Goal: Task Accomplishment & Management: Manage account settings

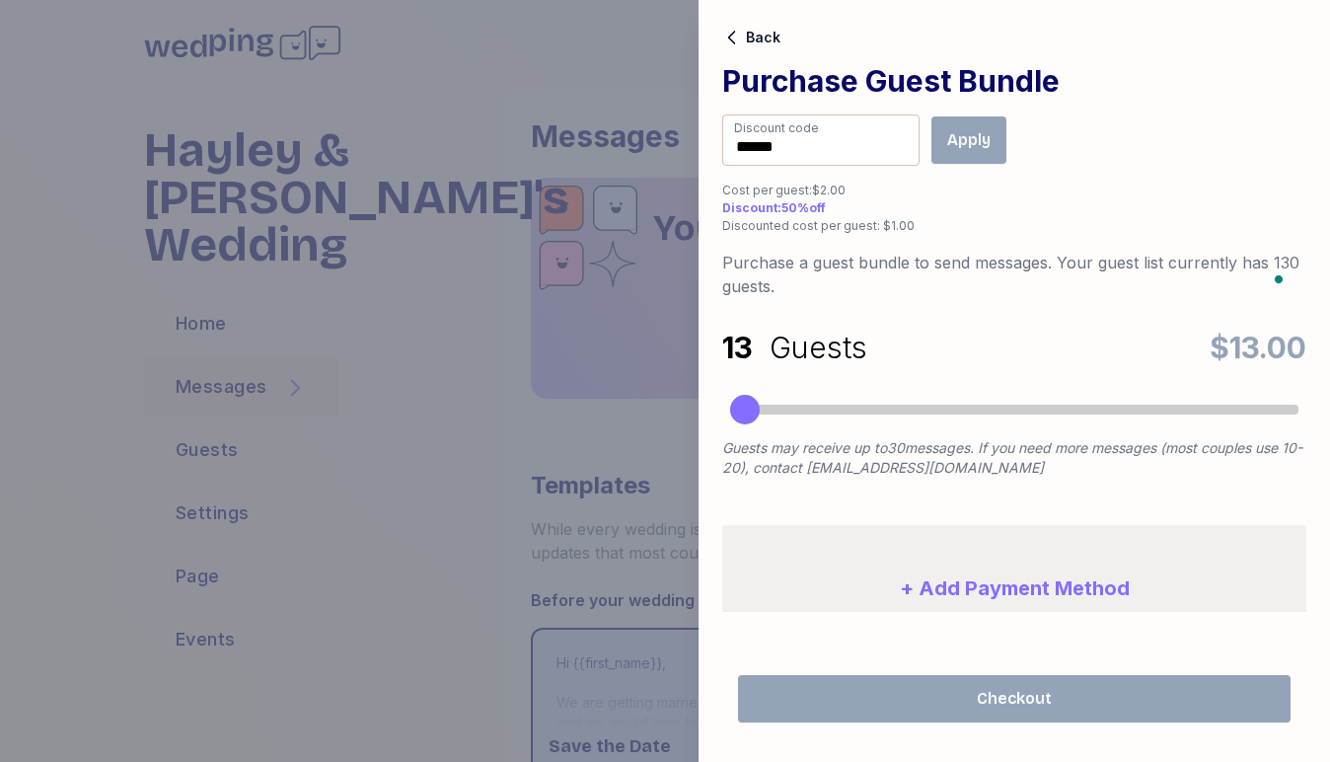
scroll to position [253, 0]
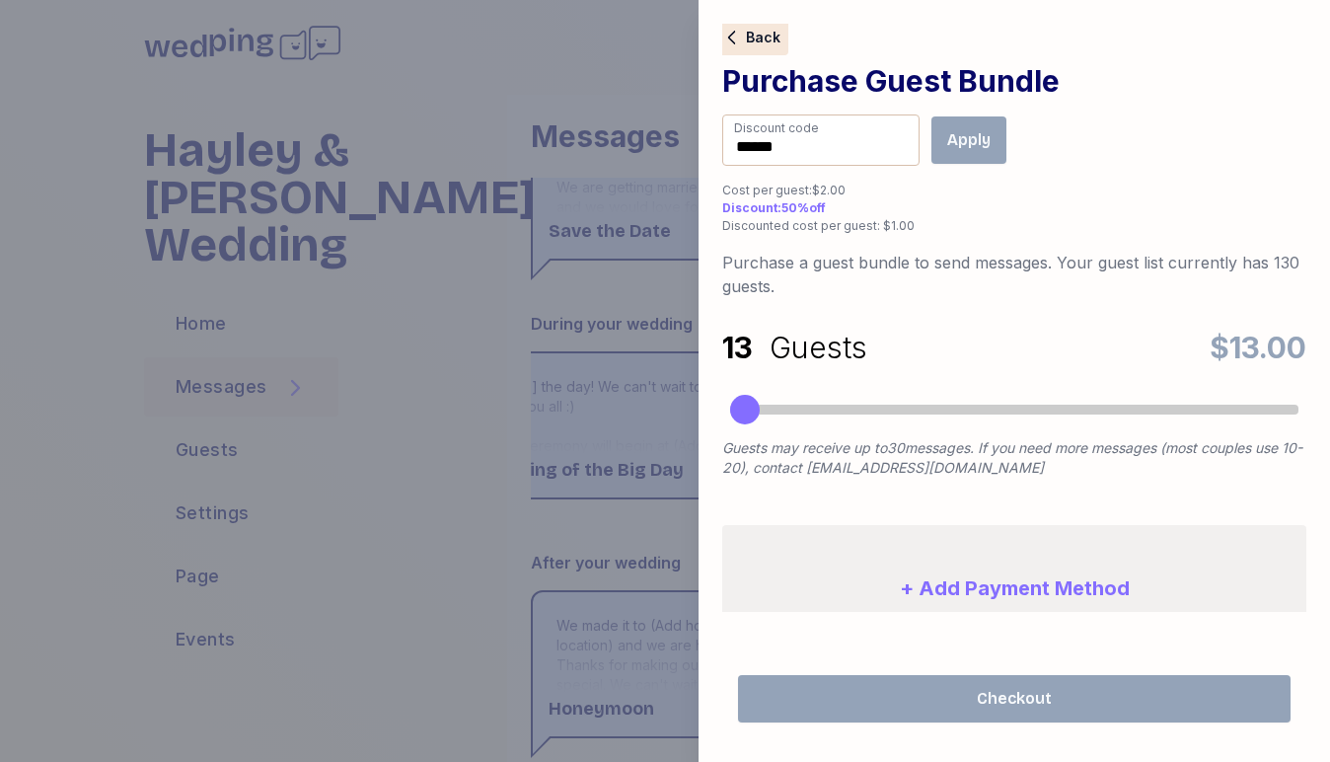
click at [751, 31] on span "Back" at bounding box center [763, 38] width 35 height 14
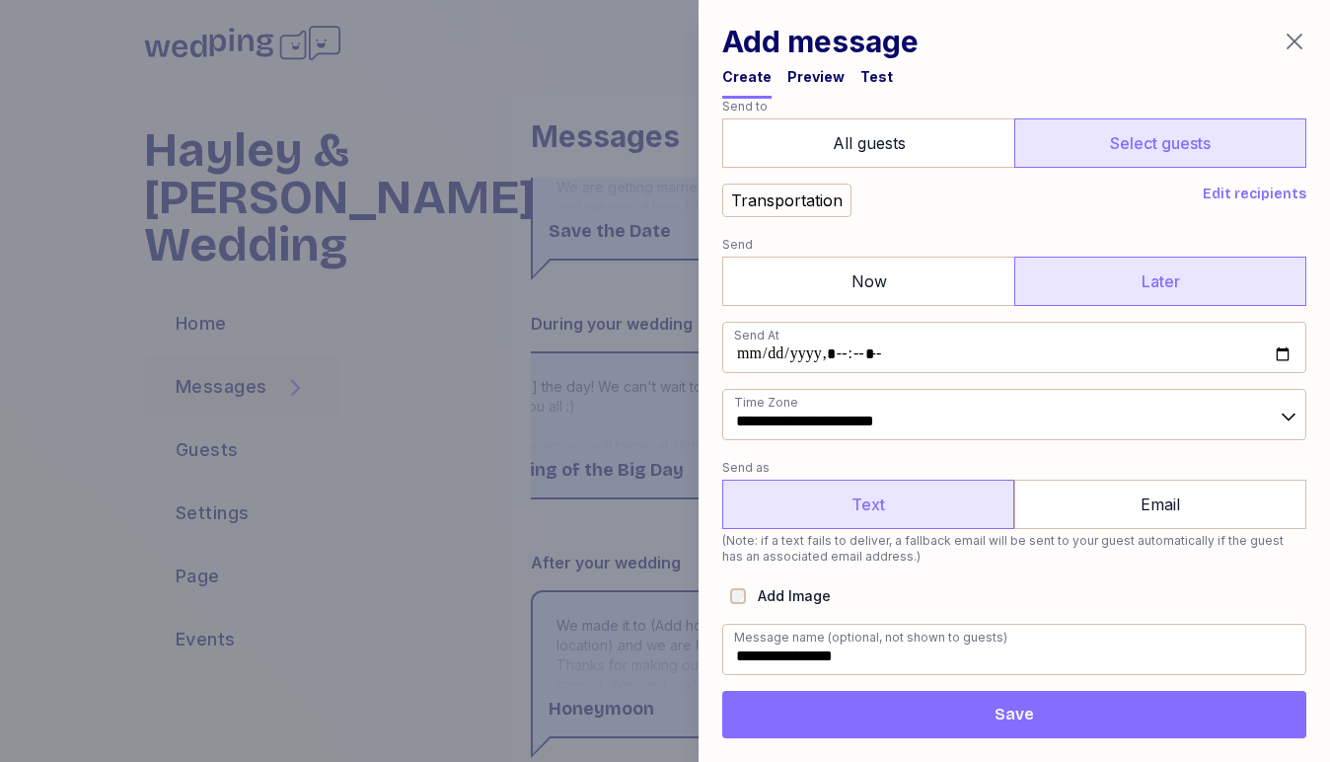
click at [314, 411] on div at bounding box center [665, 381] width 1330 height 762
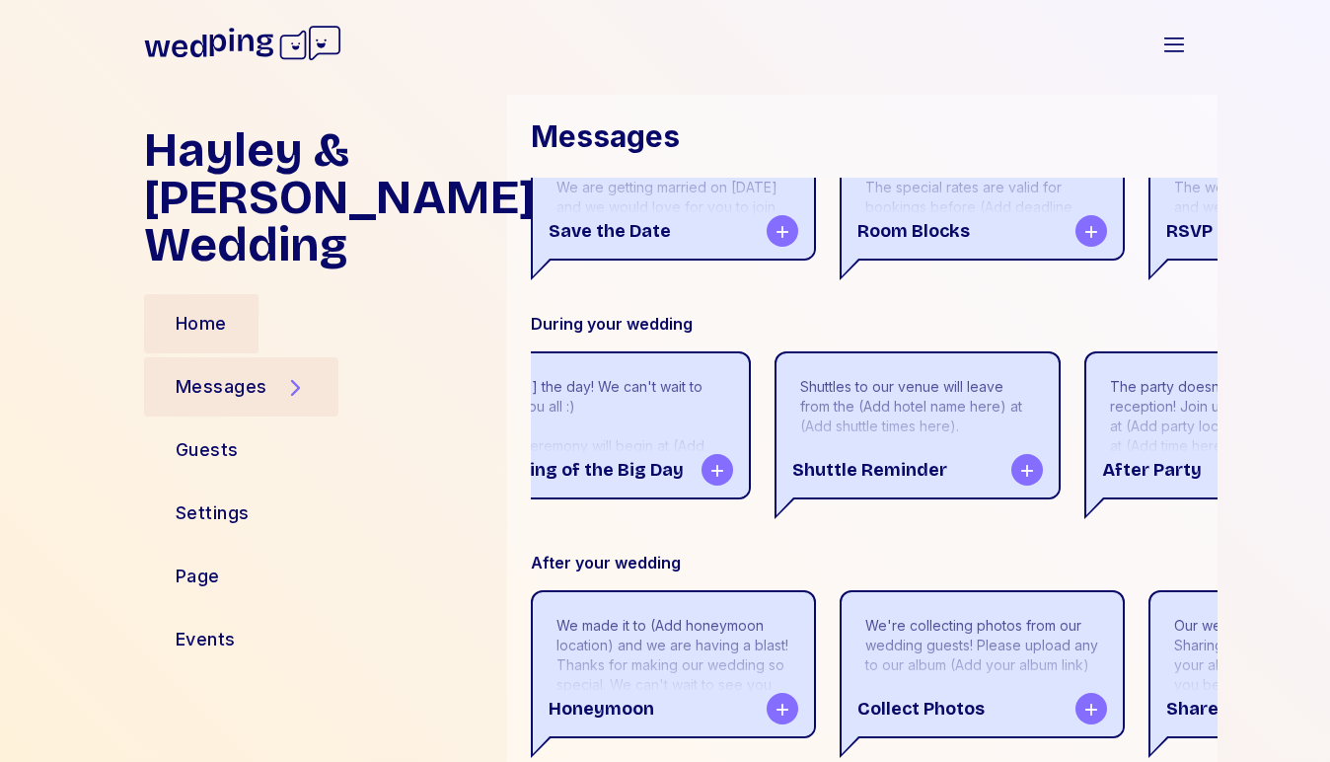
click at [212, 325] on div "Home" at bounding box center [201, 324] width 51 height 28
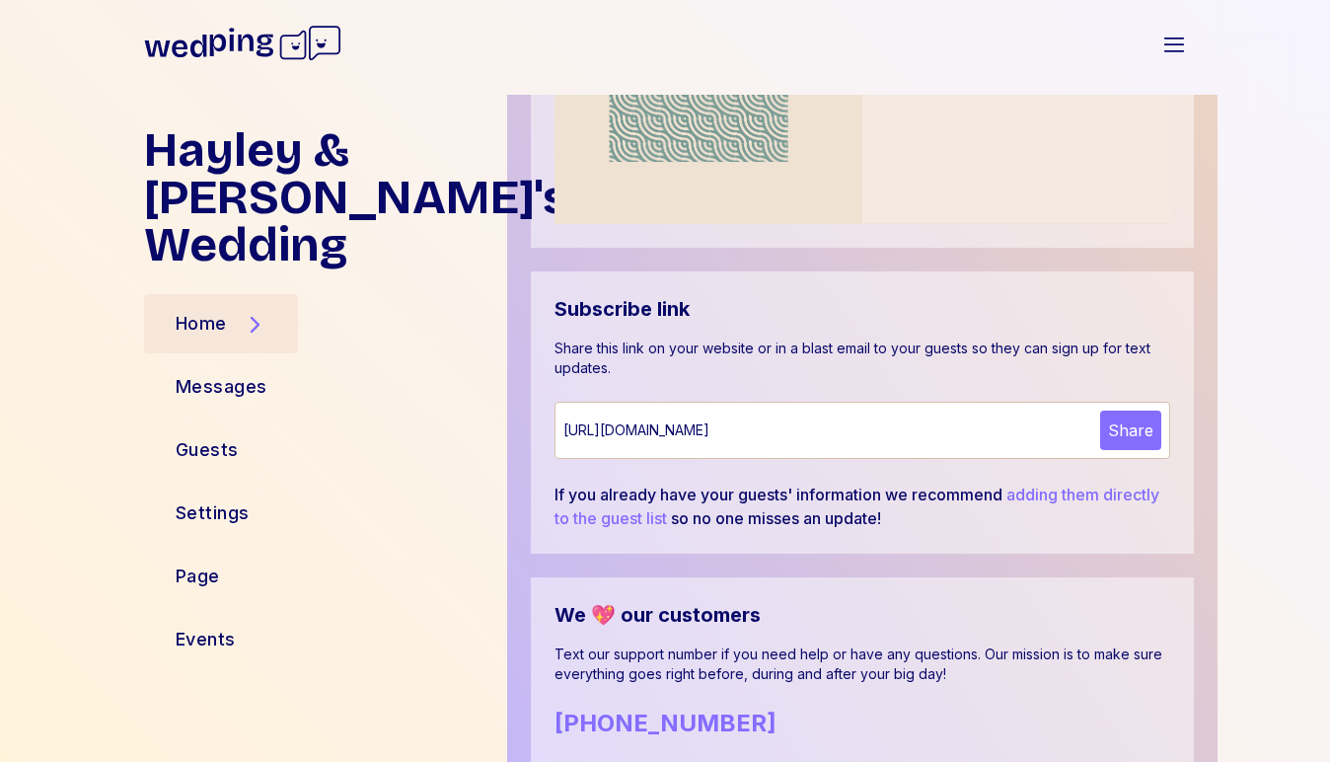
scroll to position [1152, 0]
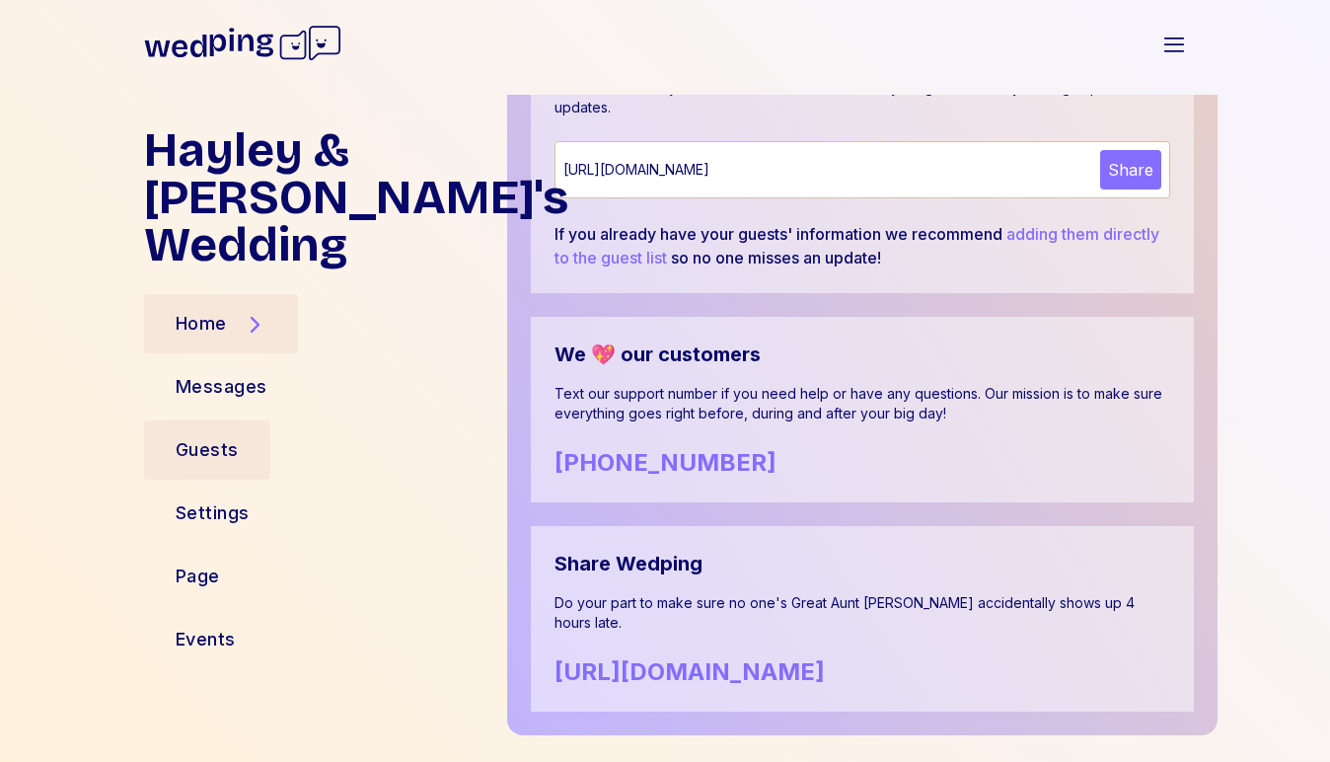
click at [227, 459] on div "Guests" at bounding box center [207, 450] width 63 height 28
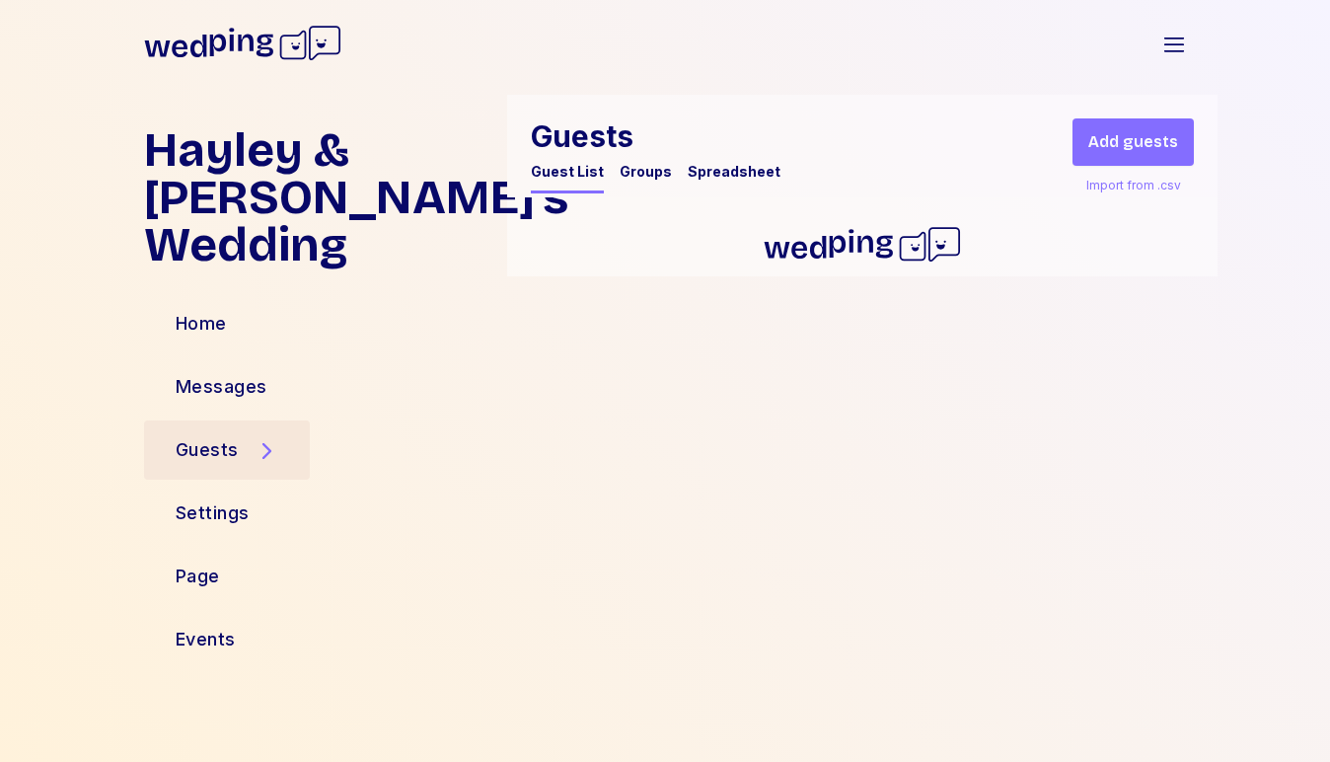
scroll to position [0, 0]
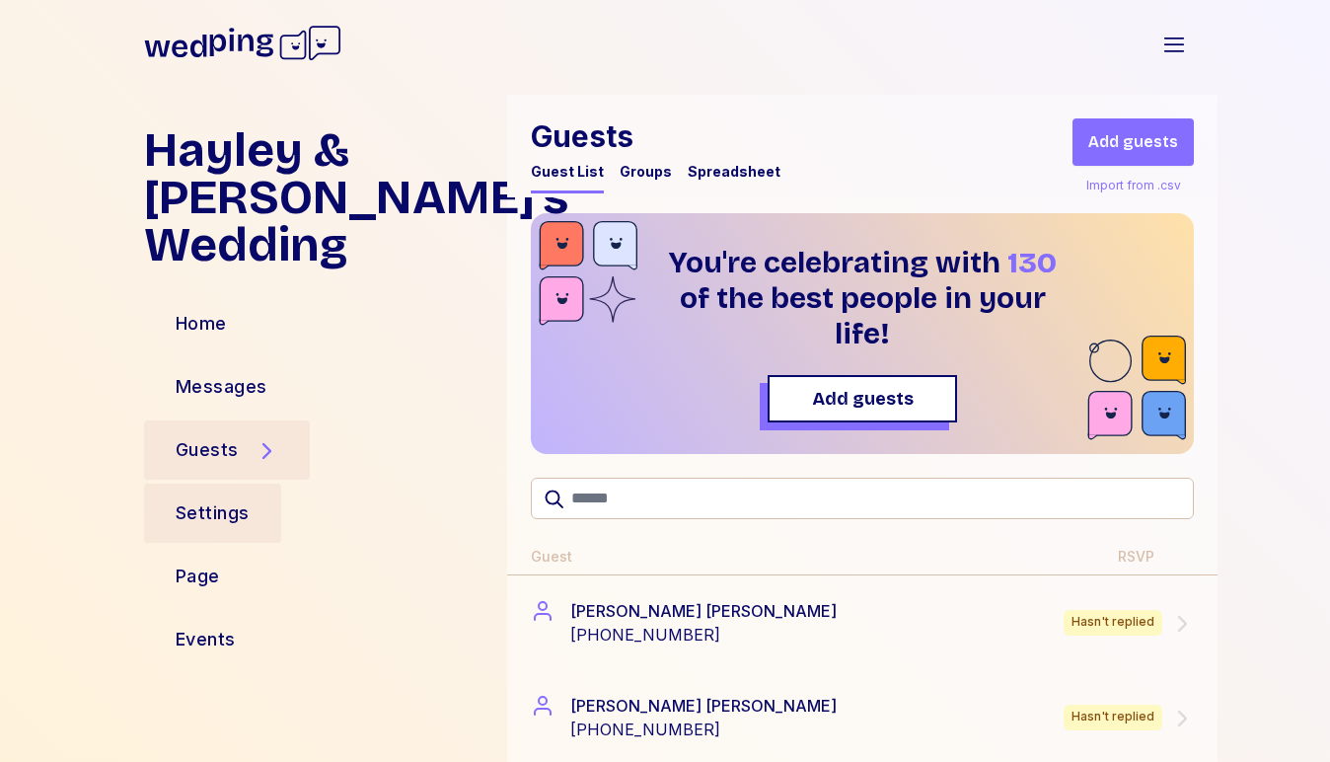
click at [229, 499] on div "Settings" at bounding box center [213, 513] width 74 height 28
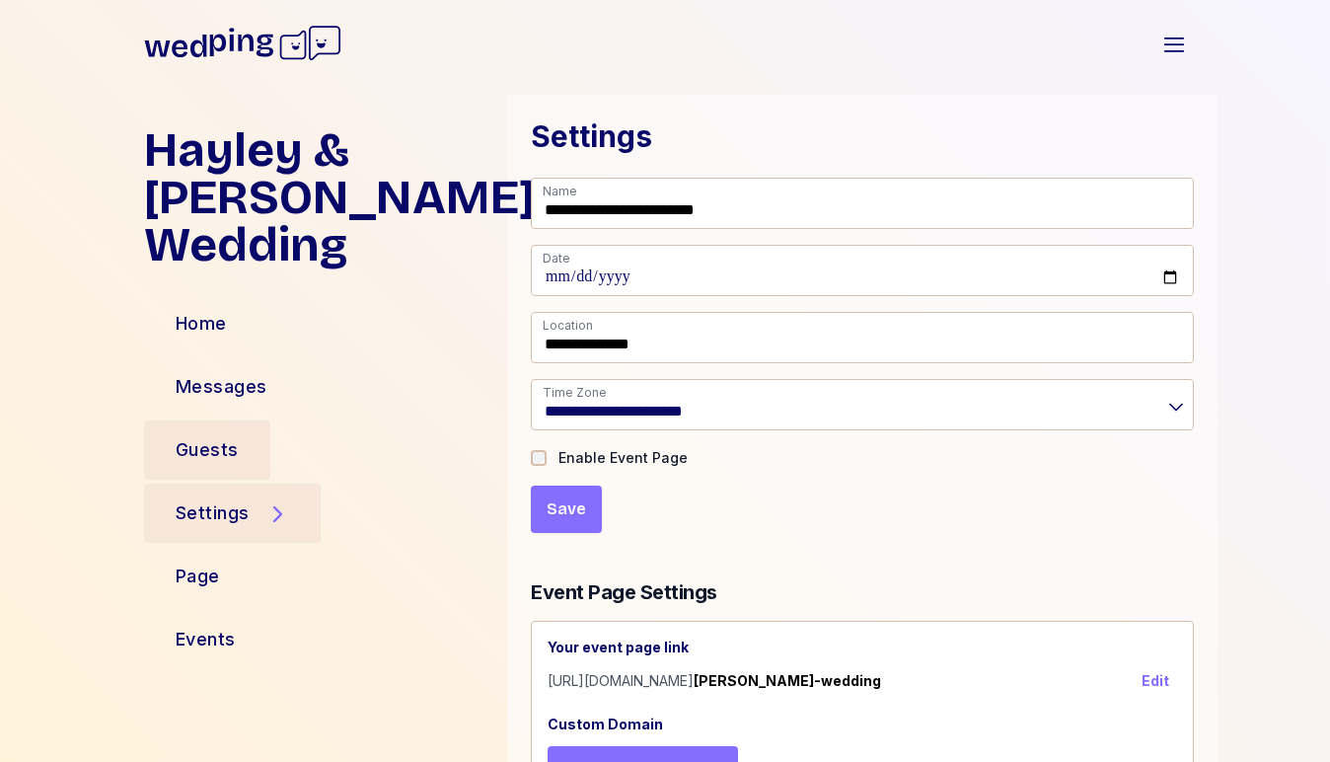
click at [218, 448] on div "Guests" at bounding box center [207, 450] width 63 height 28
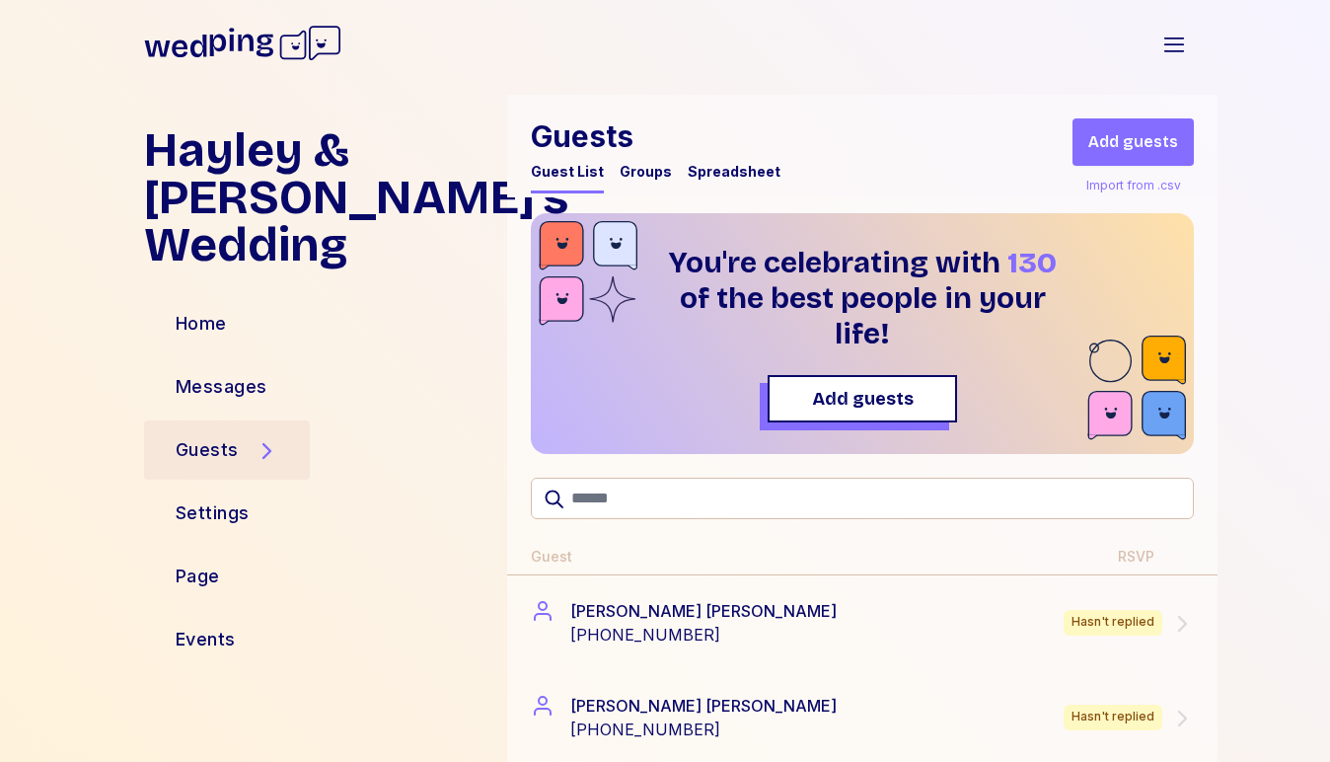
click at [643, 176] on div "Groups" at bounding box center [646, 172] width 52 height 20
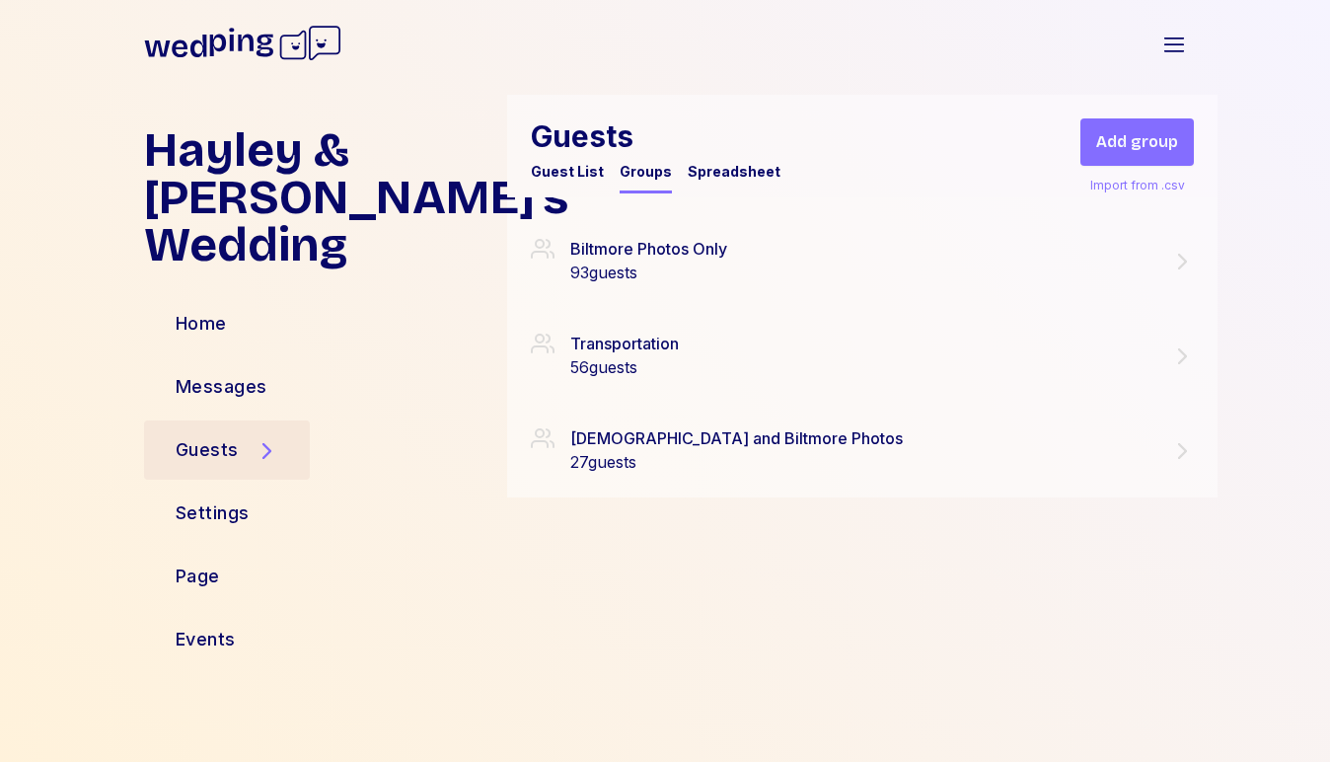
click at [560, 173] on div "Guest List" at bounding box center [567, 172] width 73 height 20
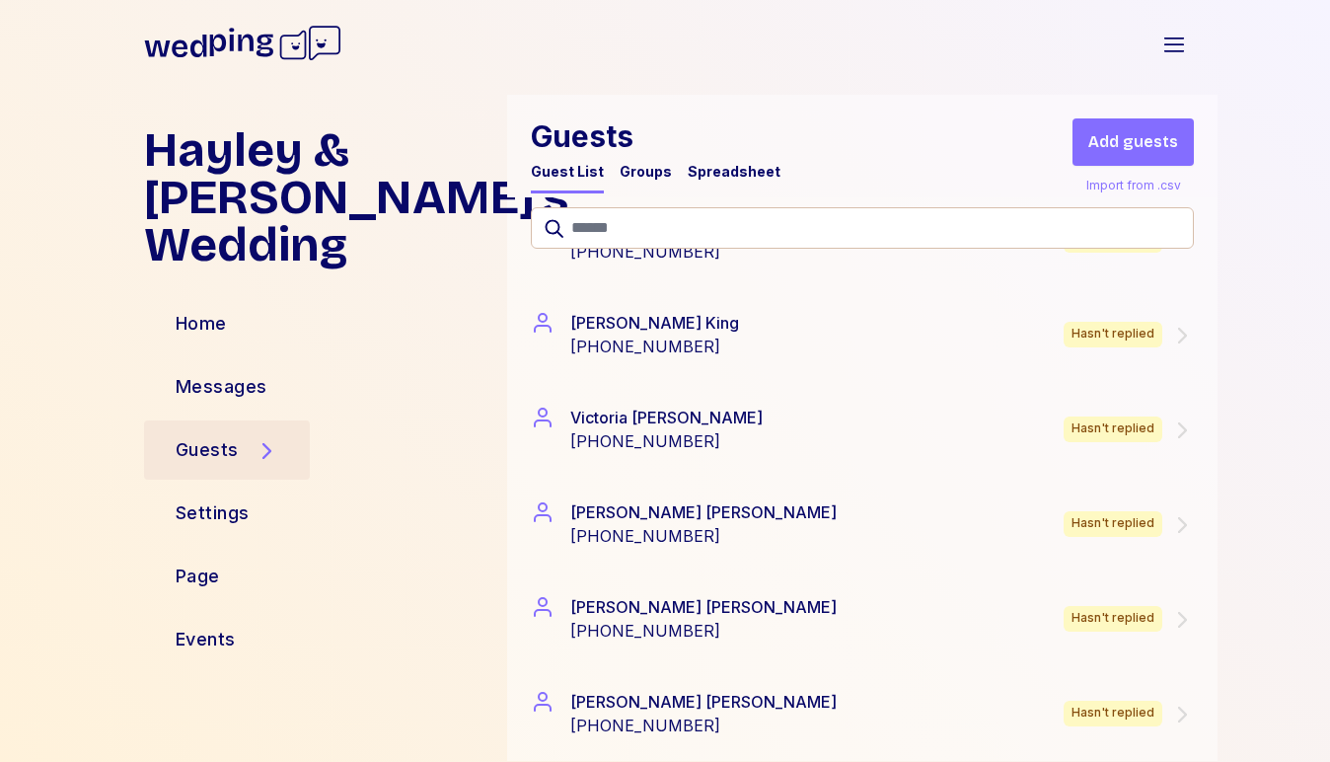
scroll to position [12179, 0]
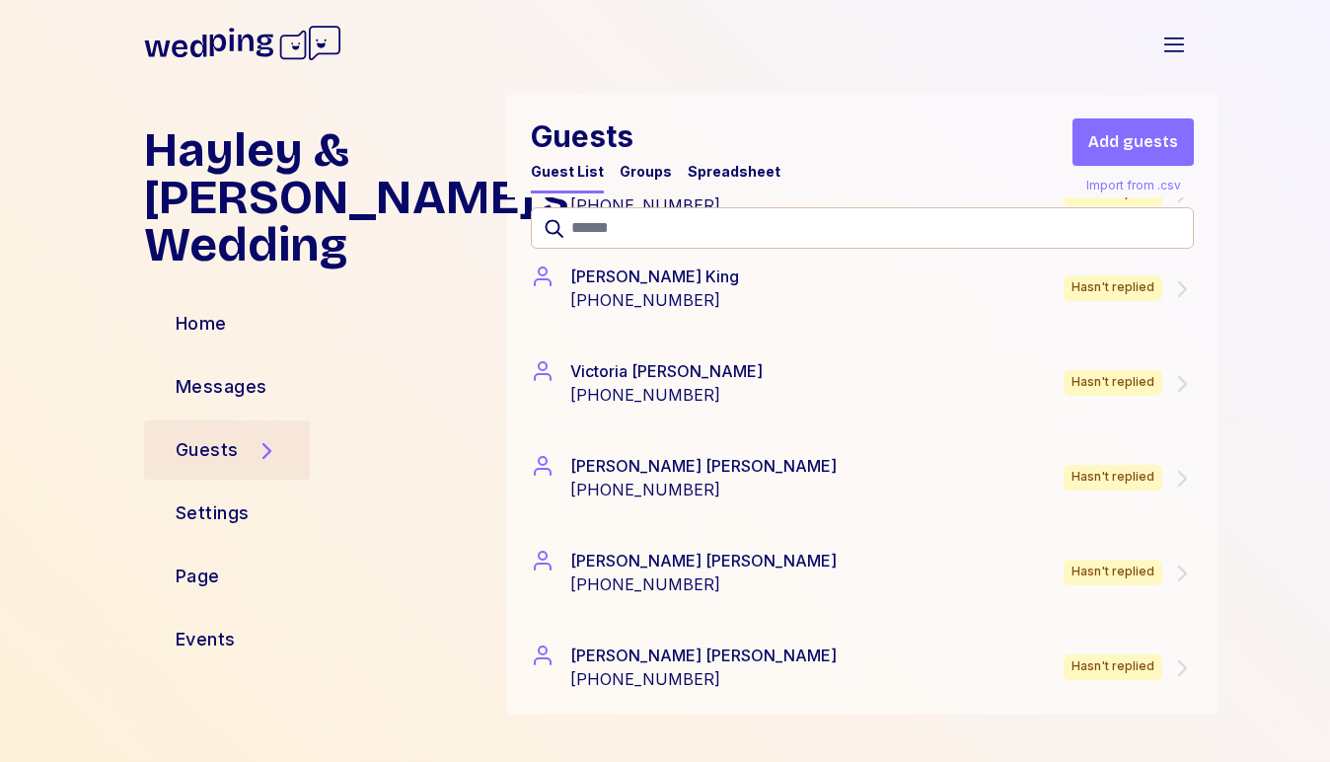
click at [634, 170] on div "Groups" at bounding box center [646, 172] width 52 height 20
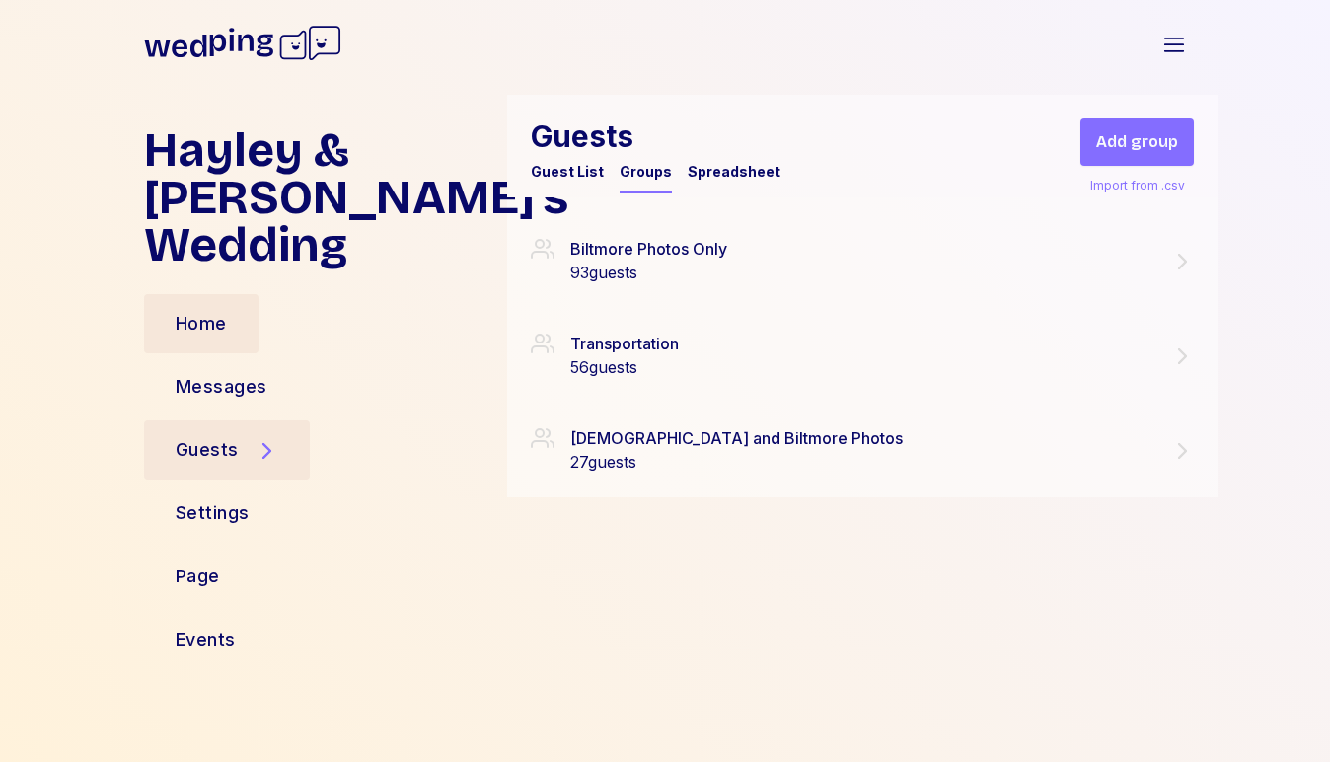
click at [193, 323] on div "Home" at bounding box center [201, 324] width 51 height 28
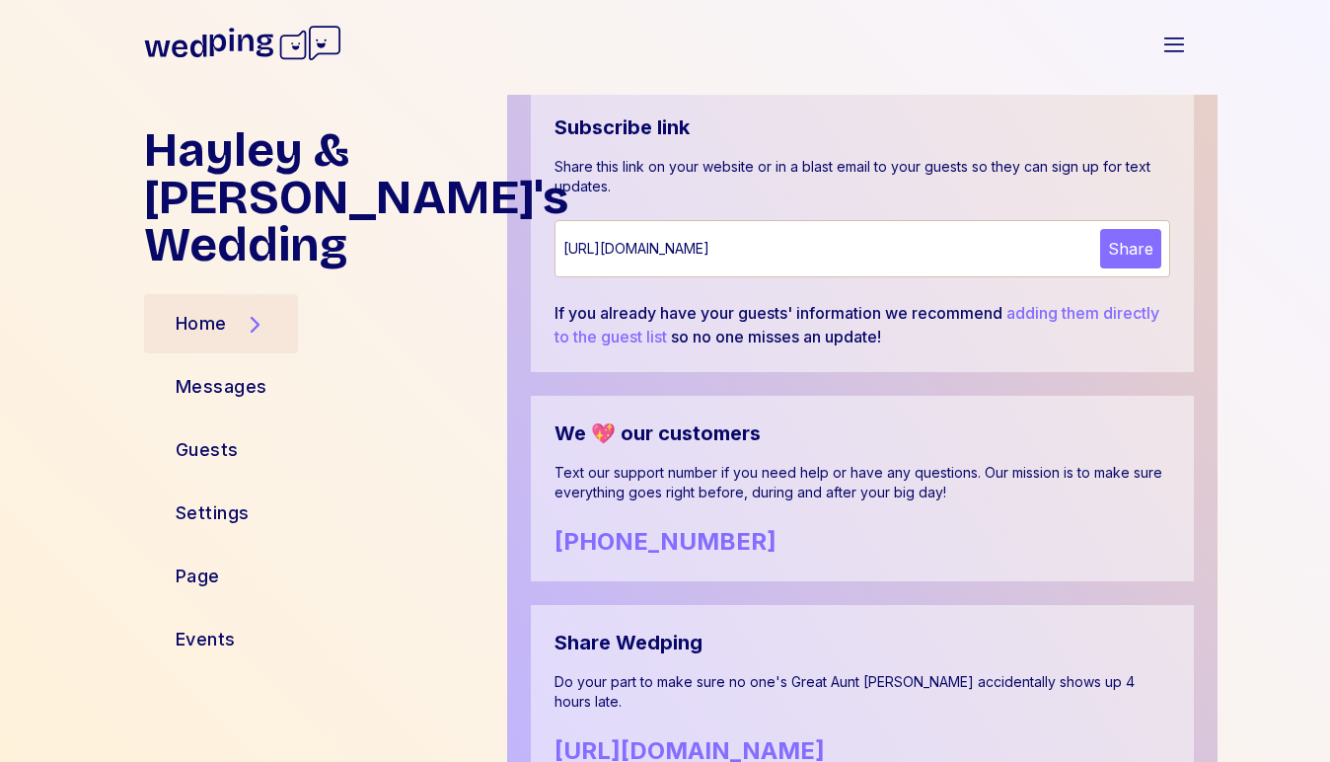
scroll to position [1152, 0]
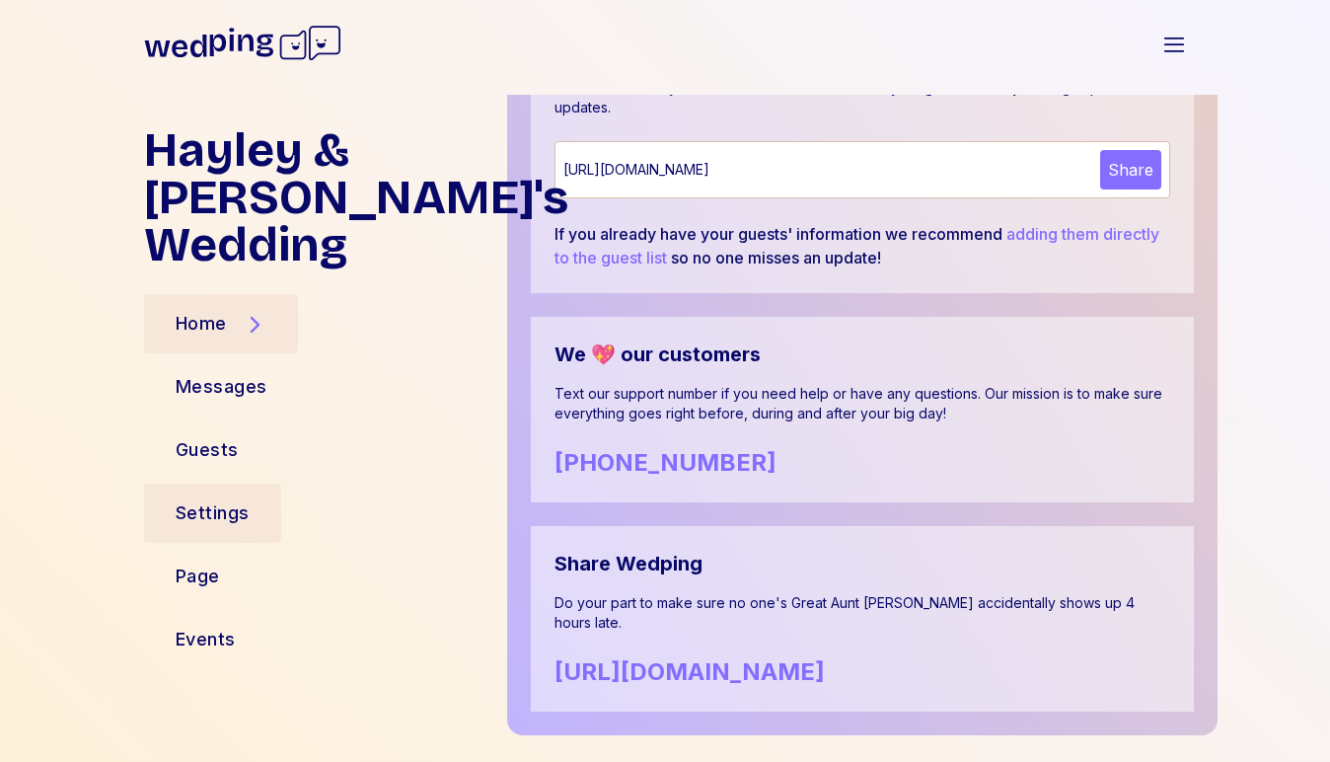
click at [198, 509] on div "Settings" at bounding box center [213, 513] width 74 height 28
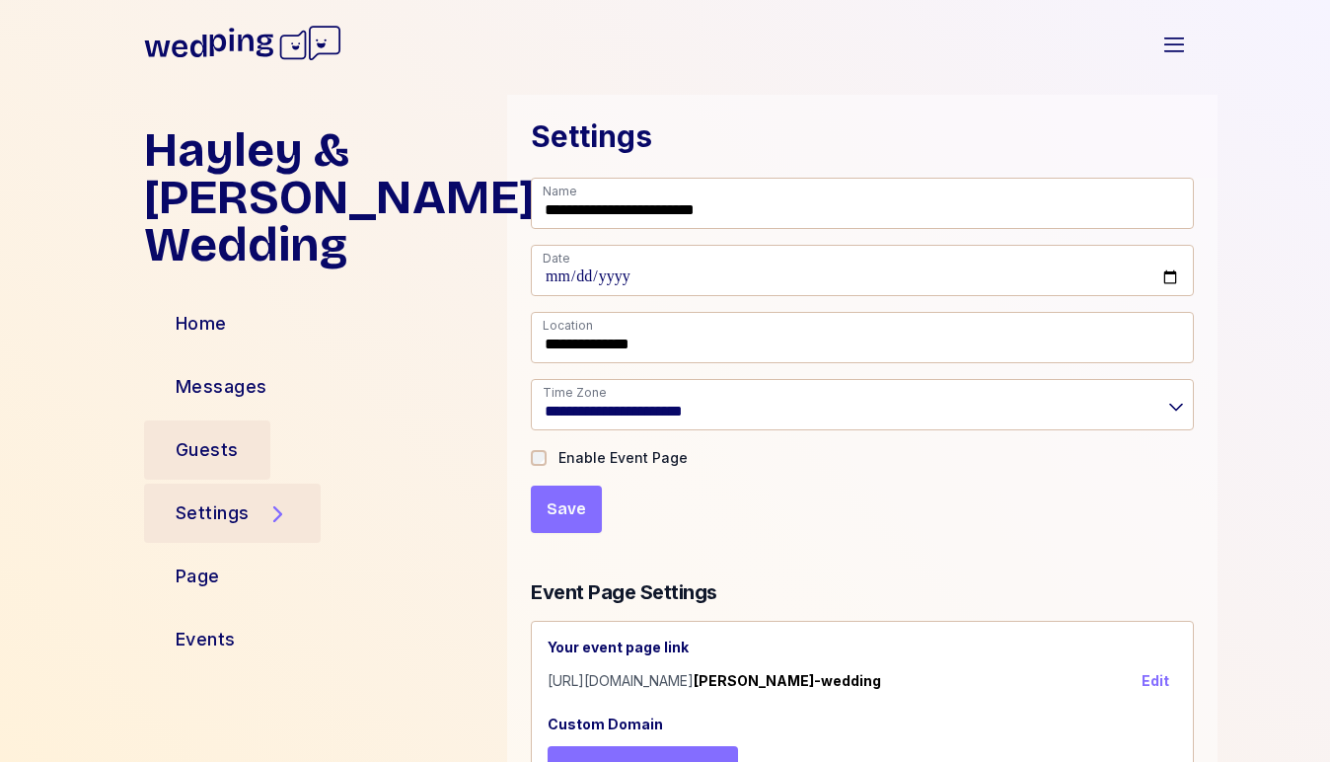
click at [204, 458] on div "Guests" at bounding box center [207, 450] width 63 height 28
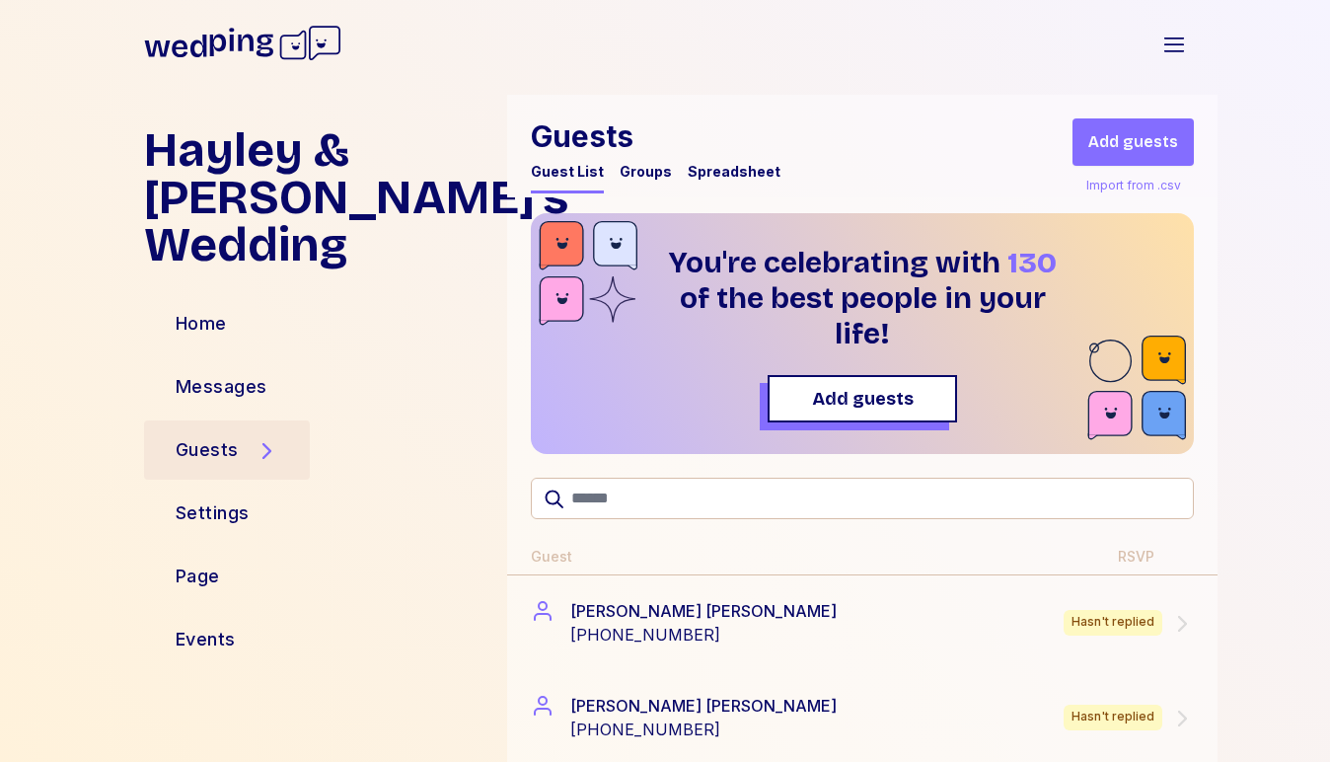
click at [630, 170] on div "Groups" at bounding box center [646, 172] width 52 height 20
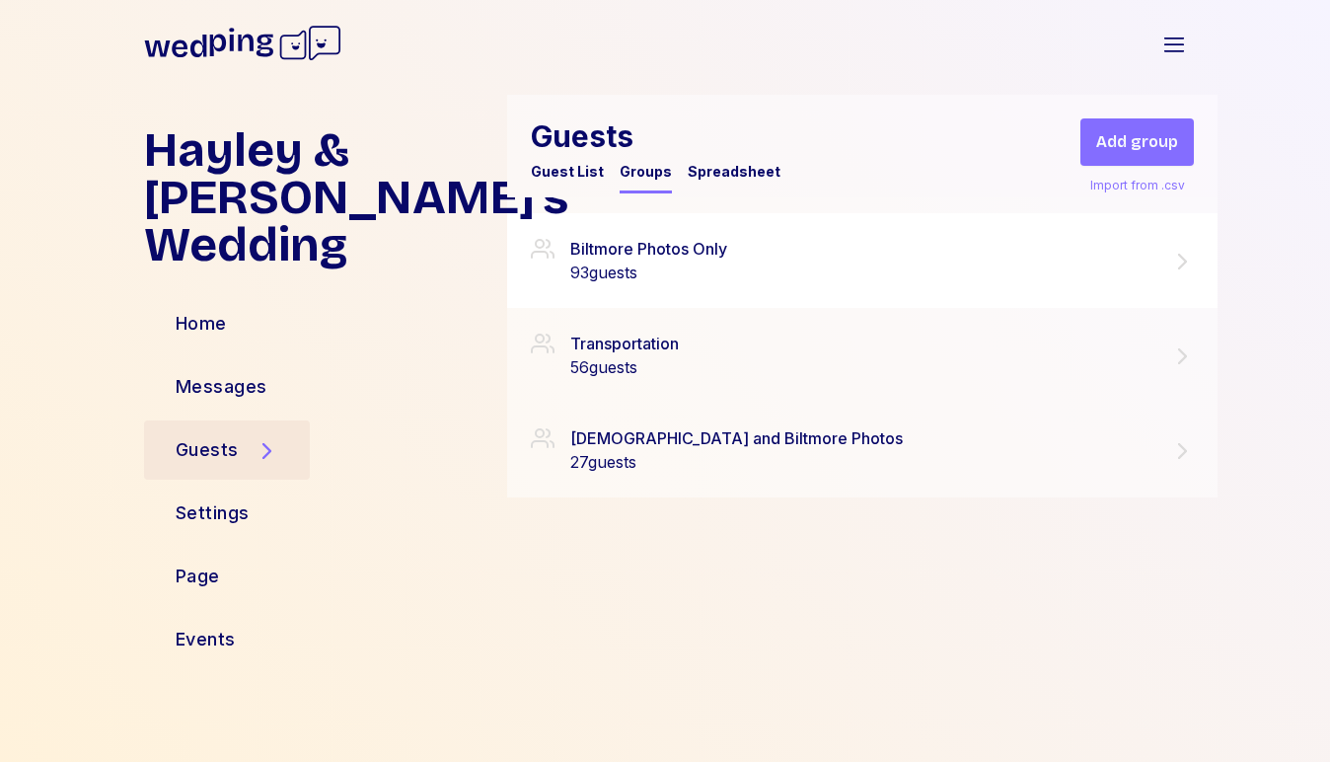
click at [888, 276] on div "Biltmore Photos Only 93 guests" at bounding box center [862, 260] width 663 height 47
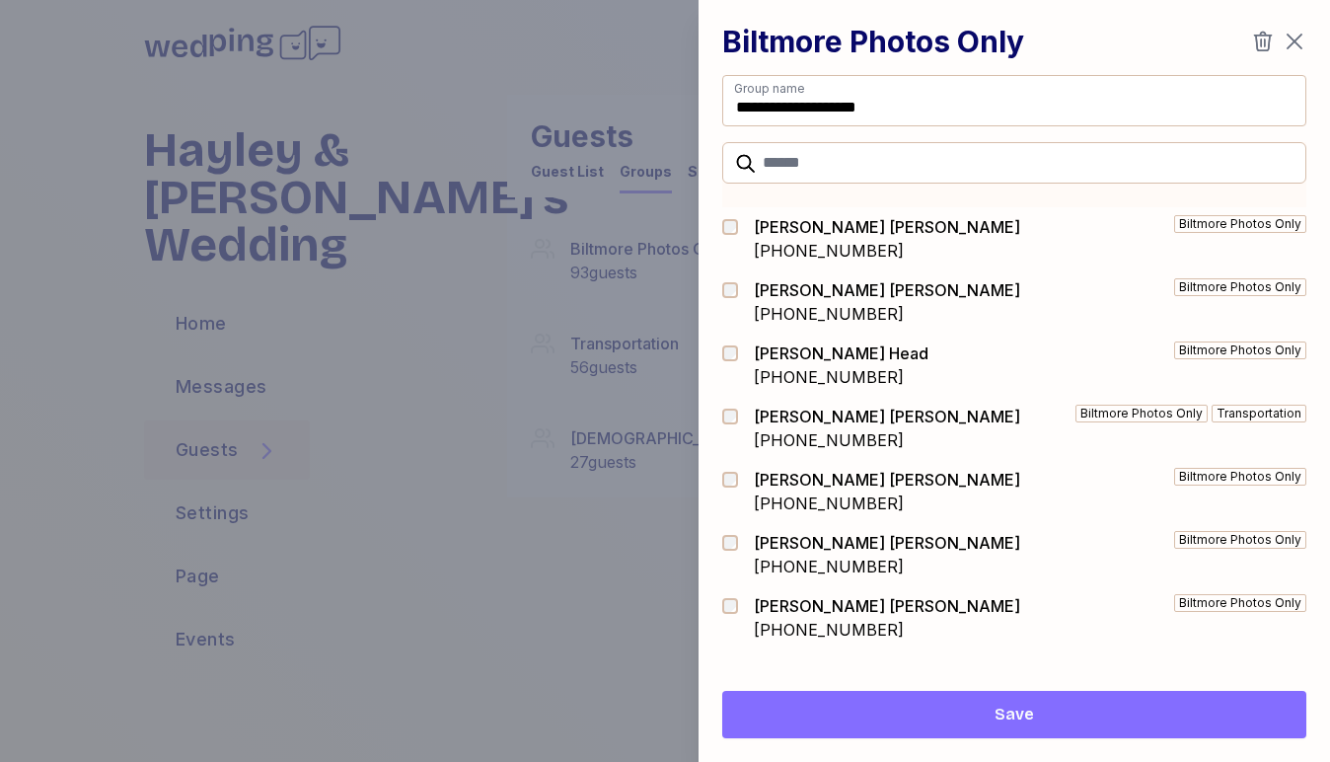
click at [452, 342] on div at bounding box center [665, 381] width 1330 height 762
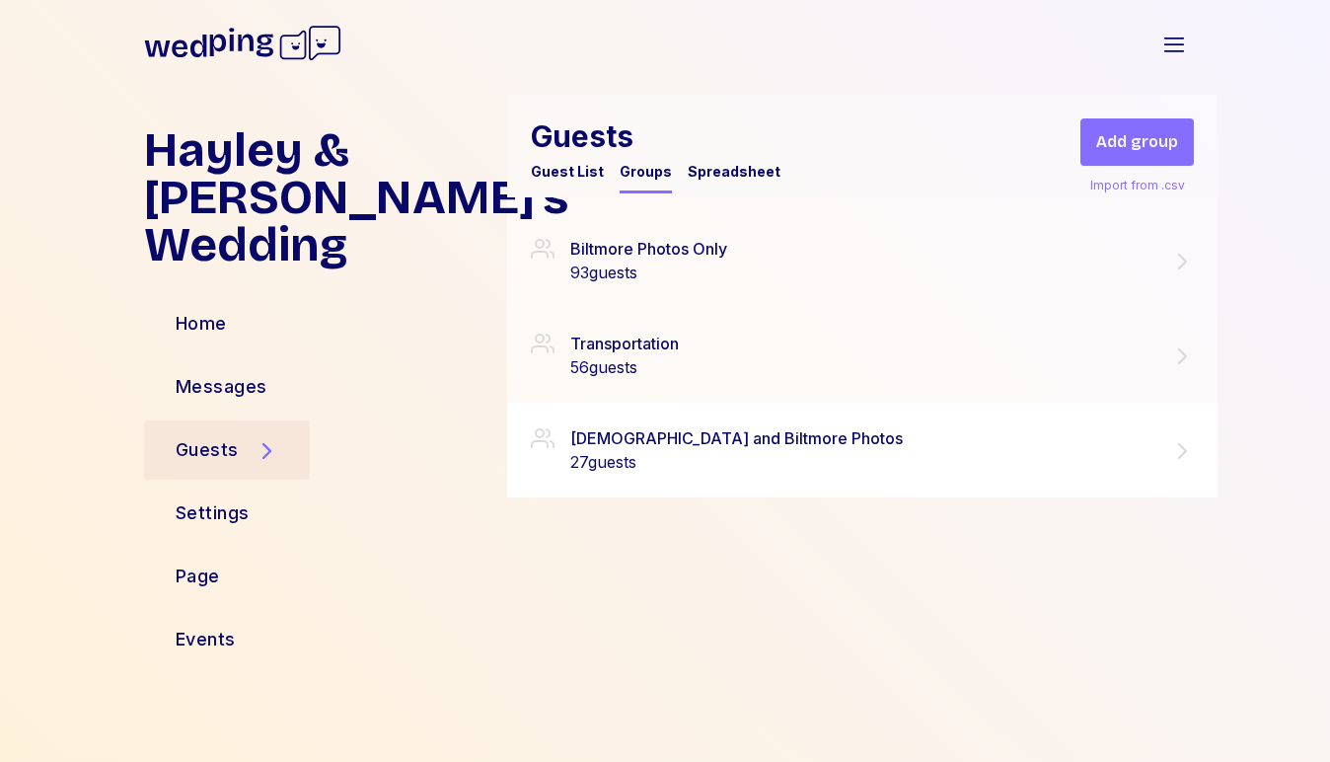
click at [1171, 447] on icon at bounding box center [1183, 451] width 24 height 24
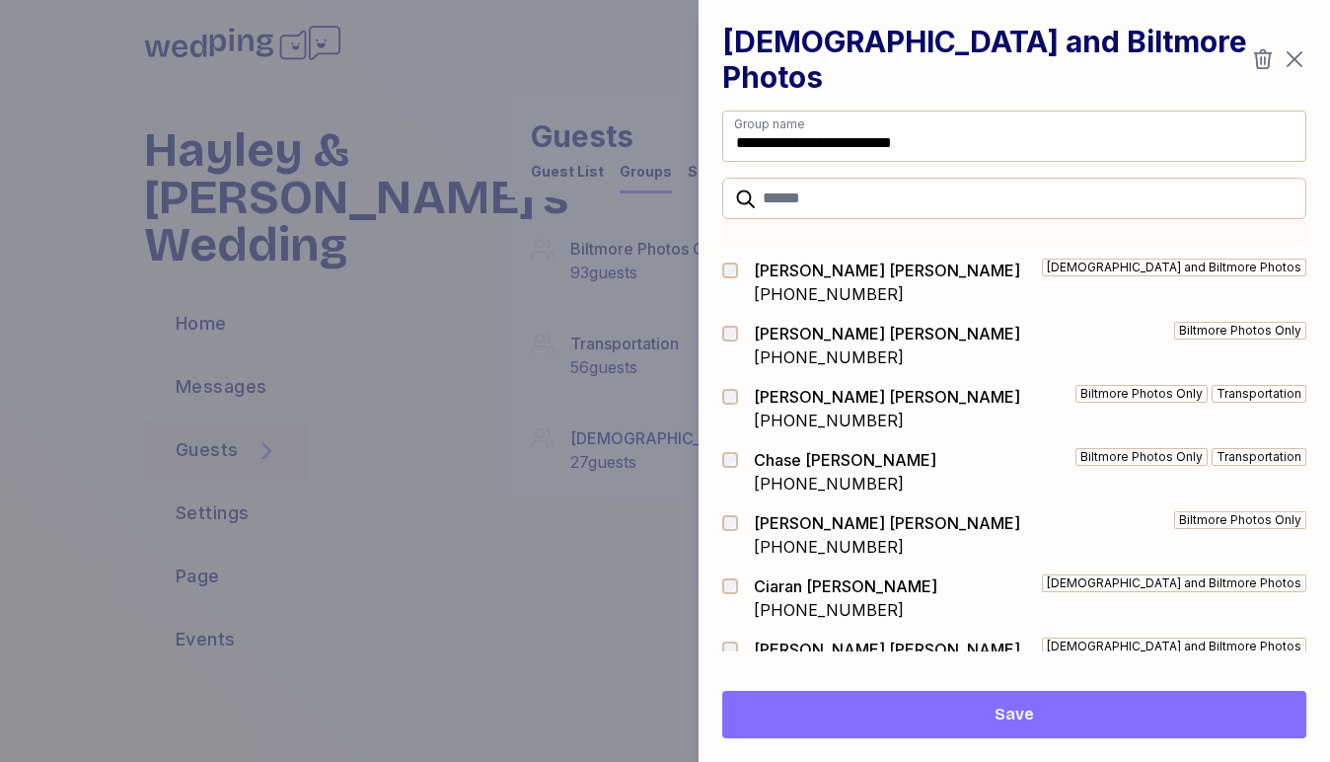
scroll to position [1009, 0]
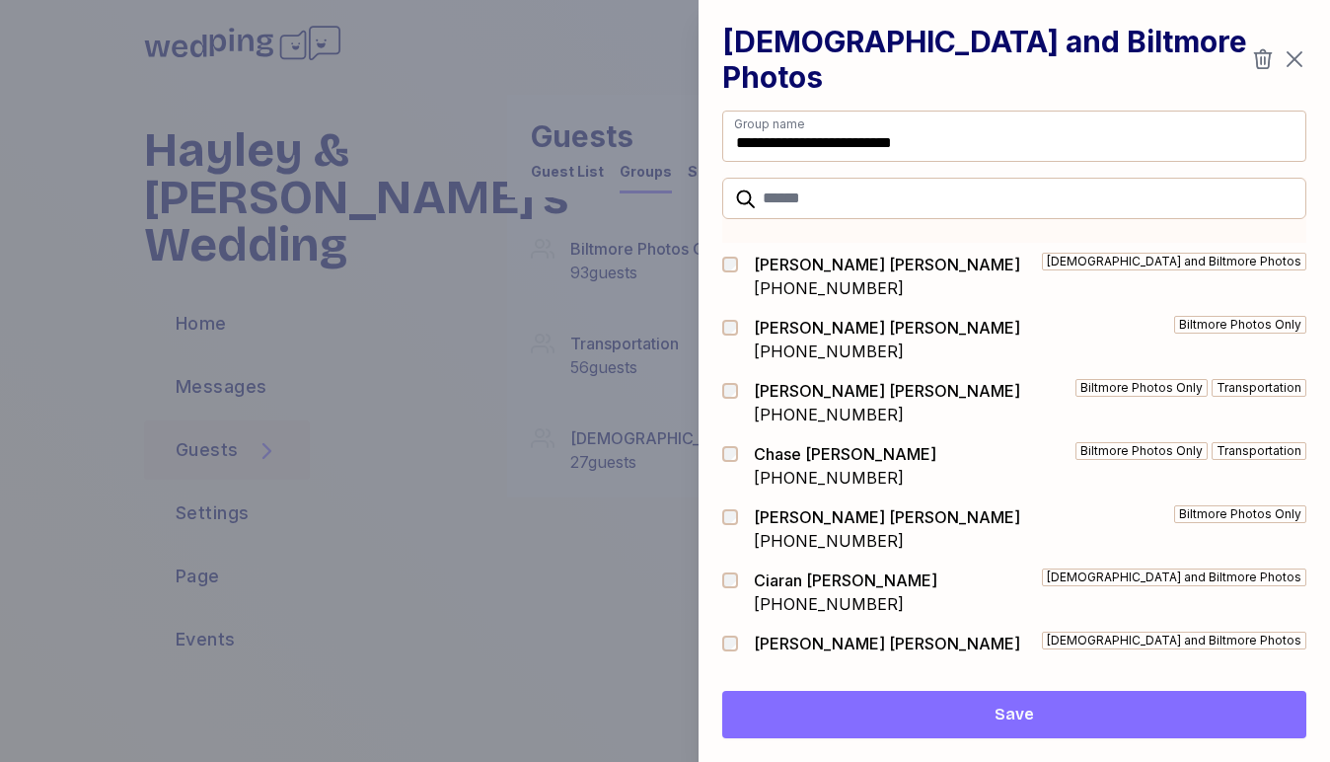
click at [446, 463] on div at bounding box center [665, 381] width 1330 height 762
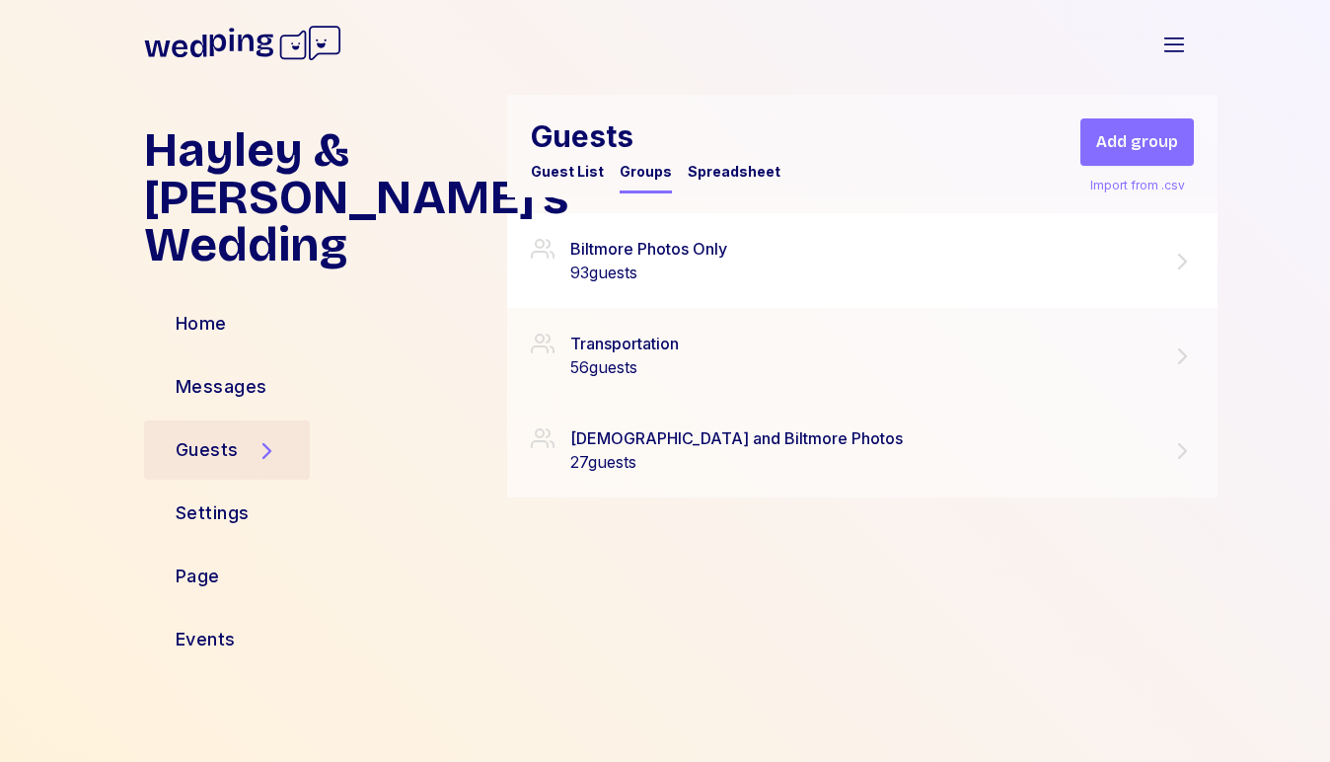
click at [690, 253] on div "Biltmore Photos Only" at bounding box center [648, 249] width 157 height 24
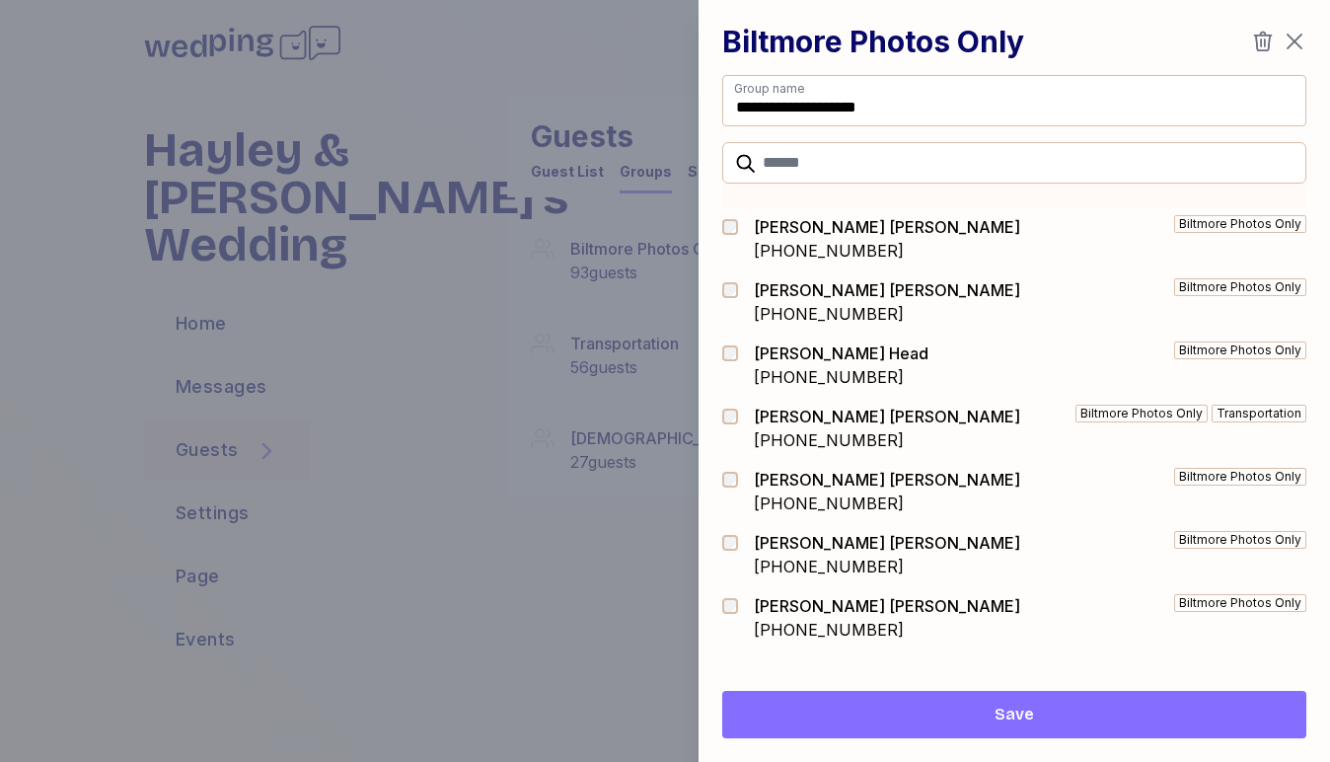
click at [443, 343] on div at bounding box center [665, 381] width 1330 height 762
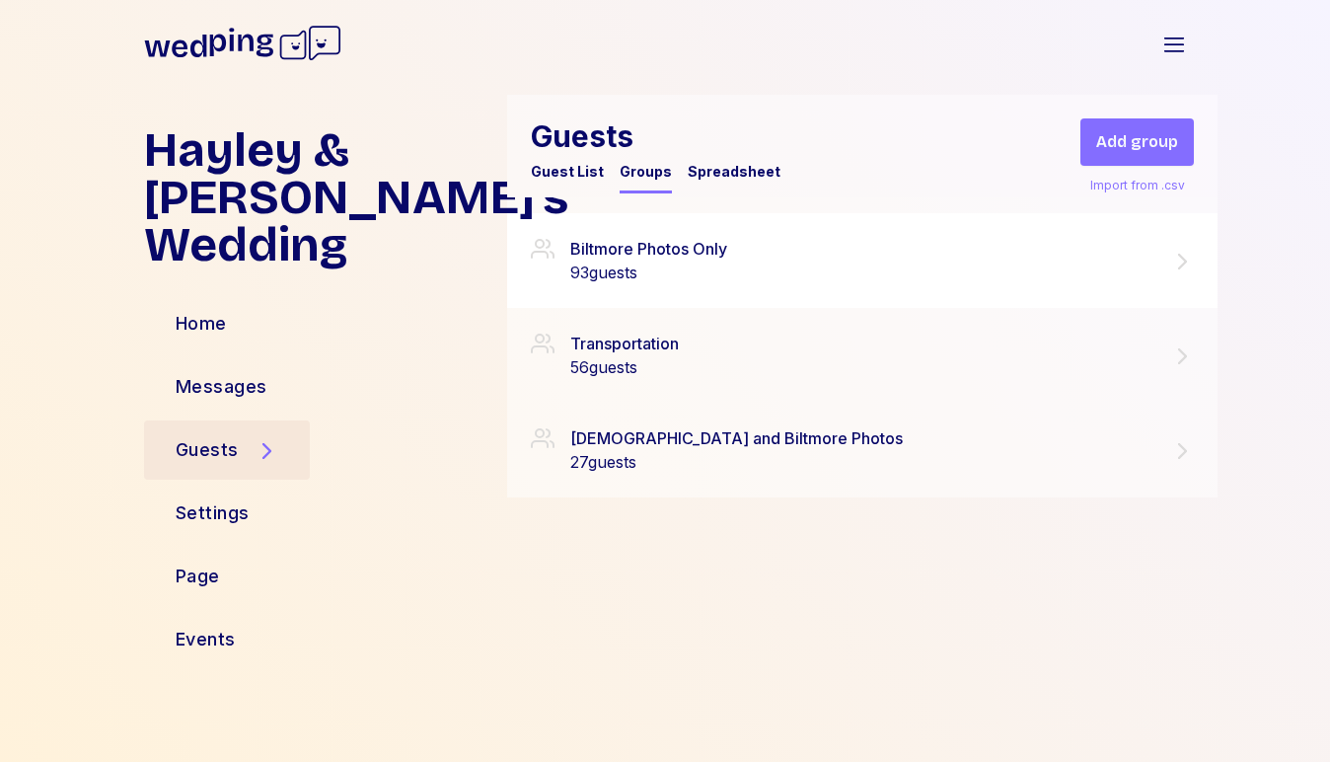
click at [647, 253] on div "Biltmore Photos Only" at bounding box center [648, 249] width 157 height 24
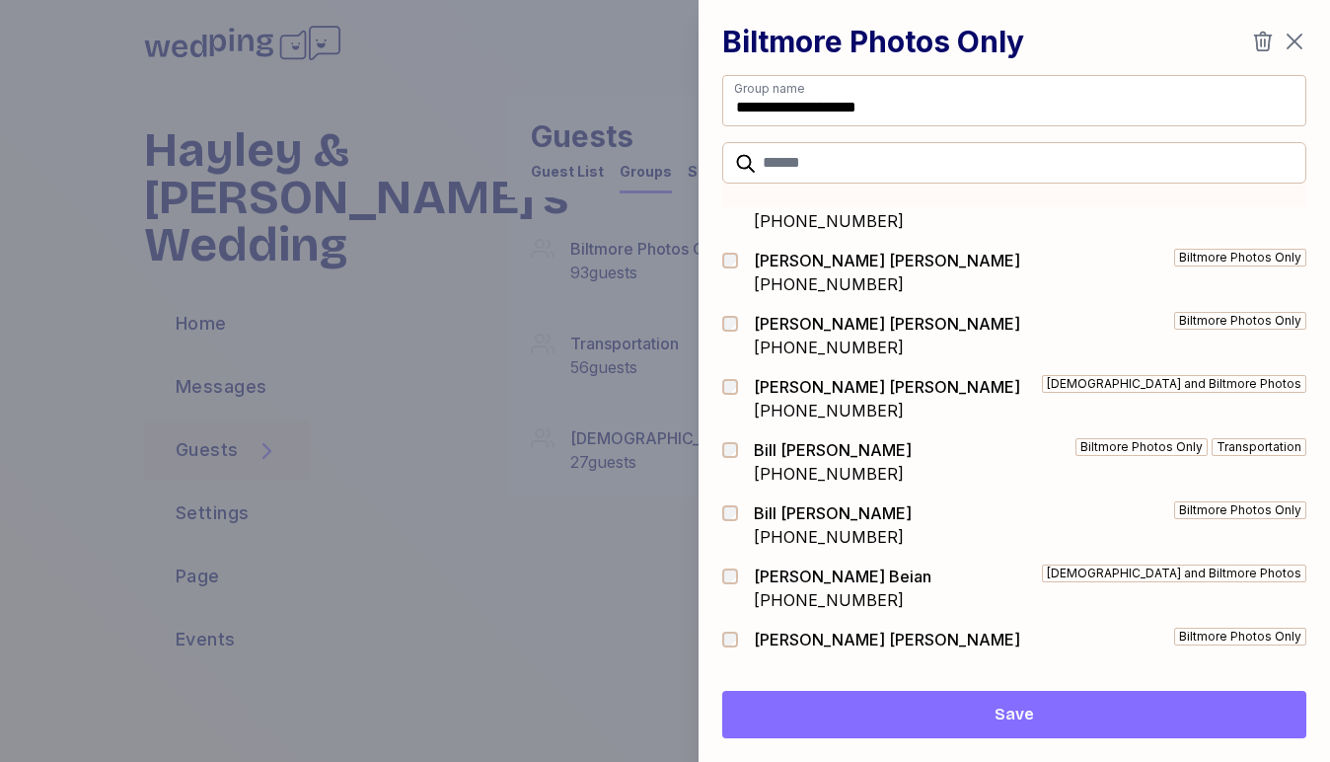
scroll to position [338, 0]
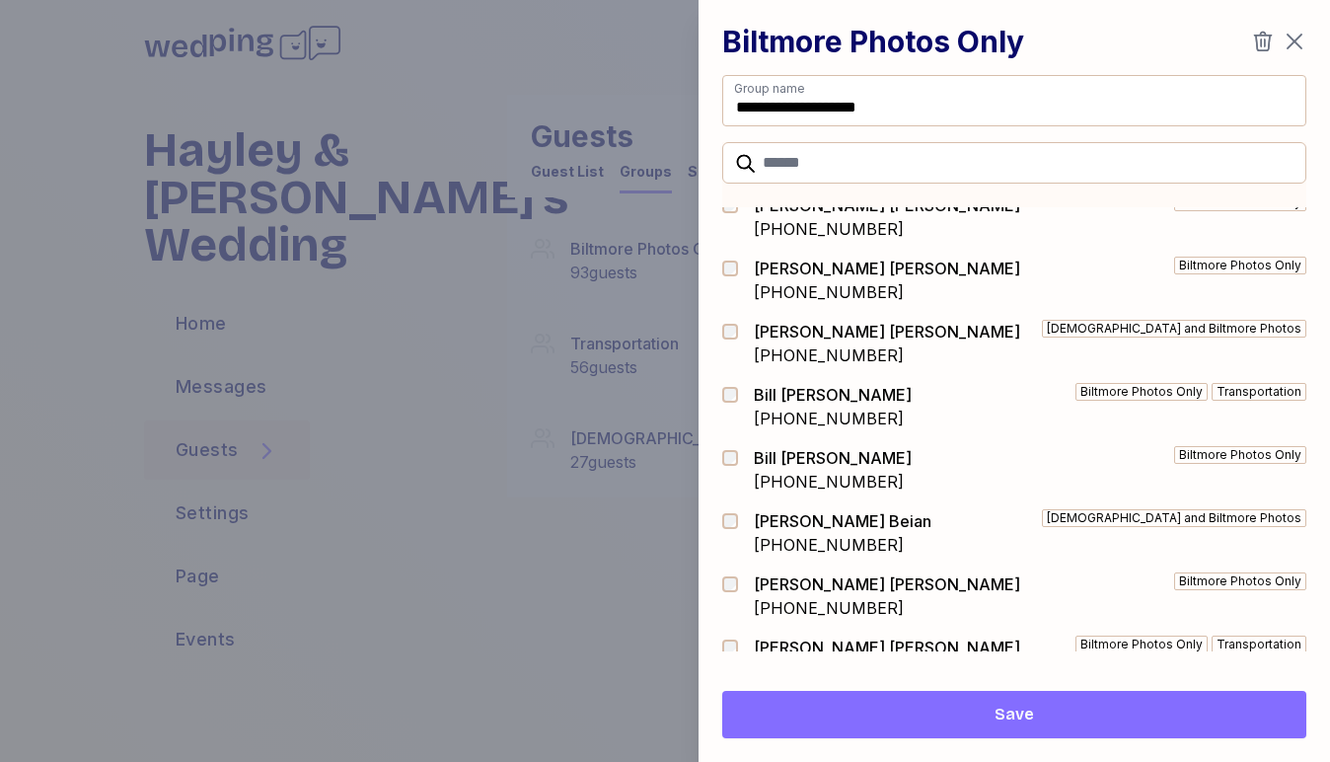
click at [420, 401] on div at bounding box center [665, 381] width 1330 height 762
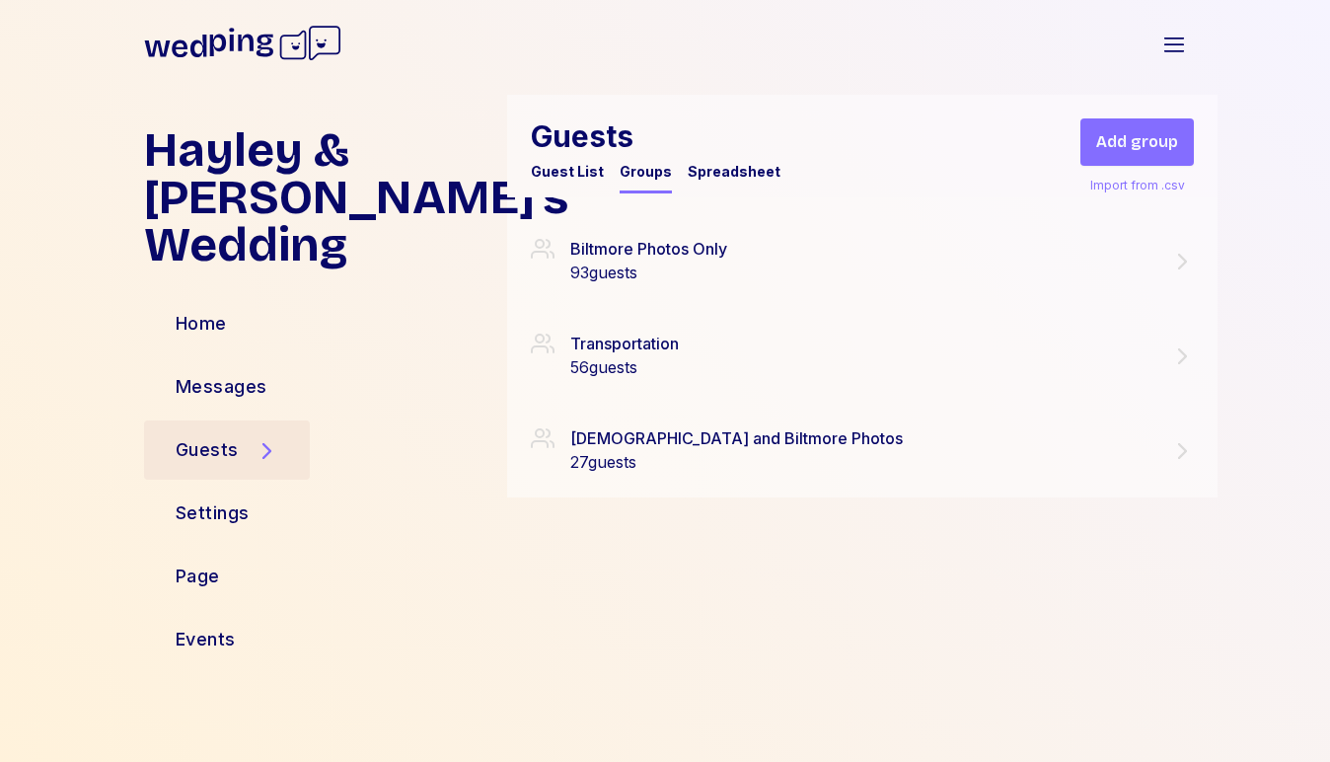
click at [565, 176] on div "Guest List" at bounding box center [567, 172] width 73 height 20
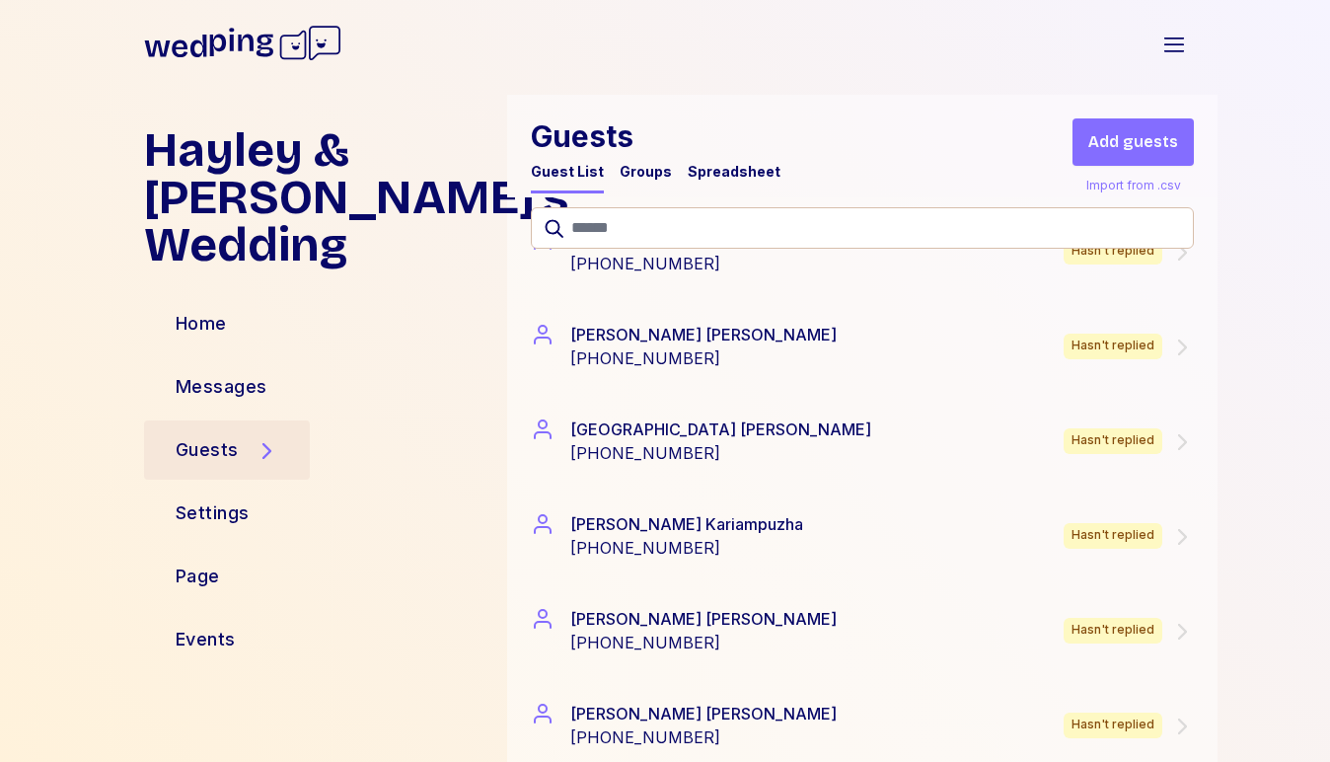
scroll to position [11363, 0]
click at [103, 155] on div "Hayley & Ciaran's Wedding Home Messages Guests Settings Page Events Guests Gues…" at bounding box center [665, 428] width 1330 height 667
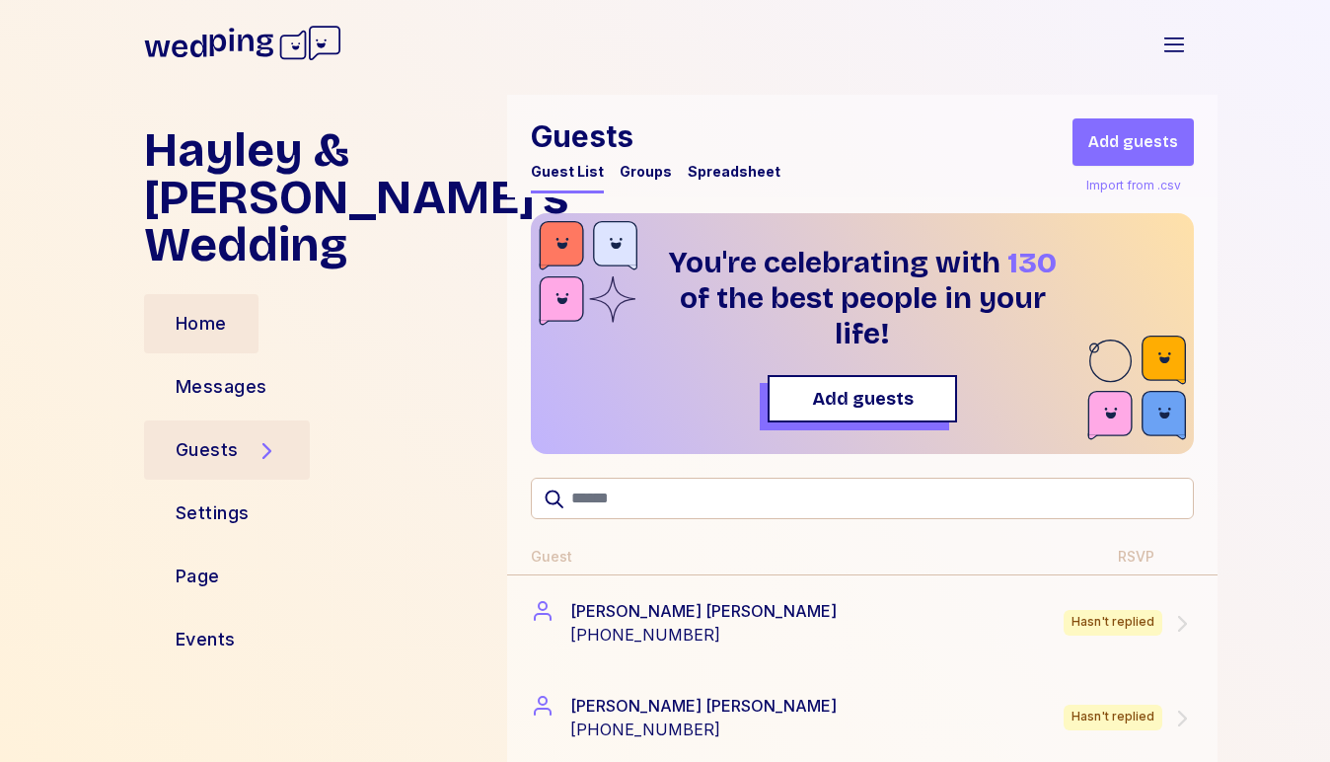
click at [200, 332] on div "Home" at bounding box center [201, 324] width 51 height 28
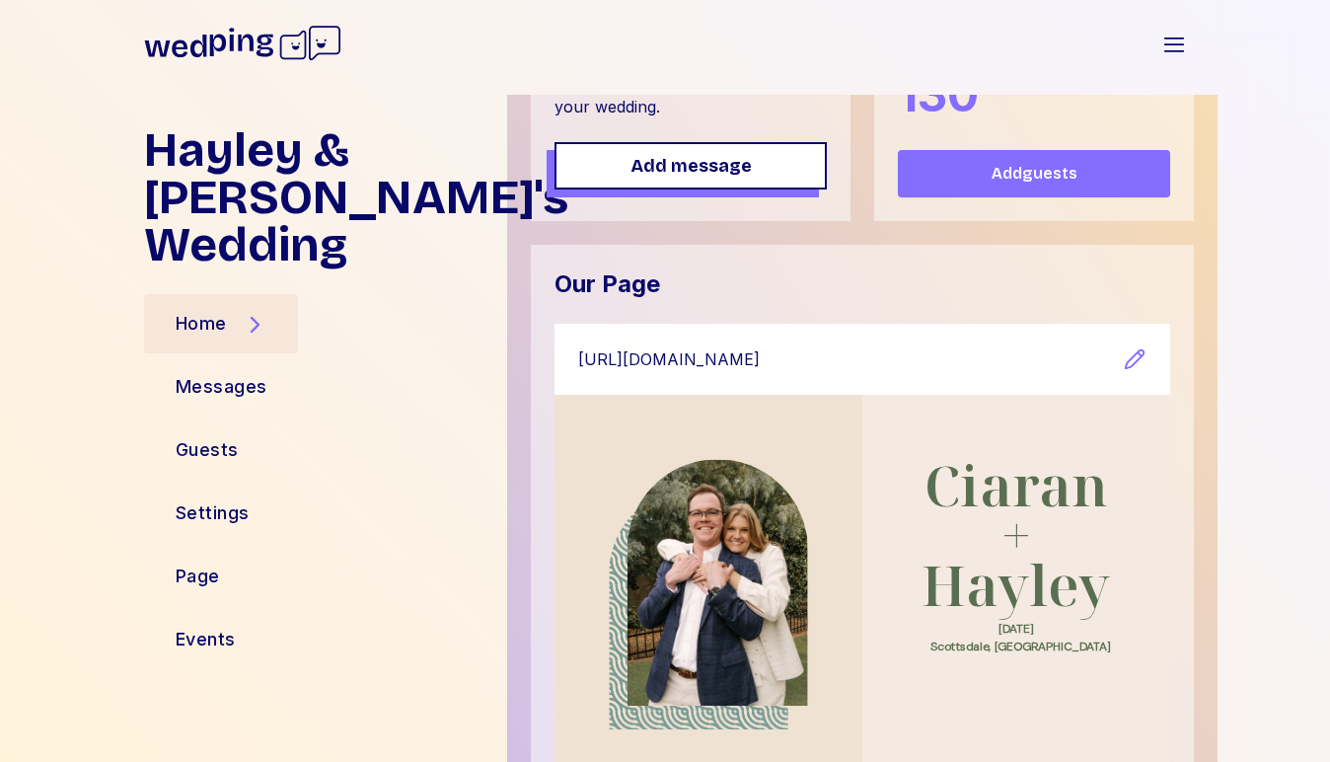
scroll to position [254, 0]
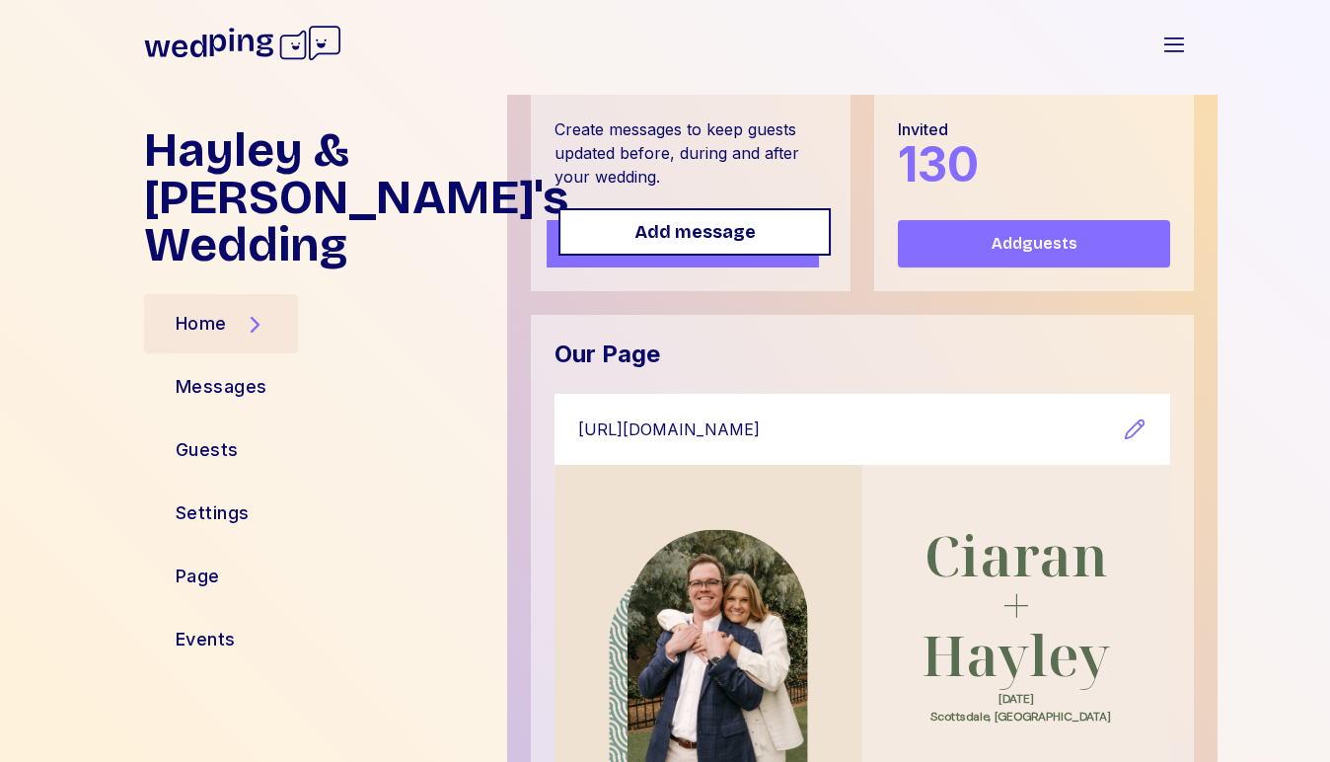
click at [676, 236] on span "Add message" at bounding box center [695, 232] width 121 height 28
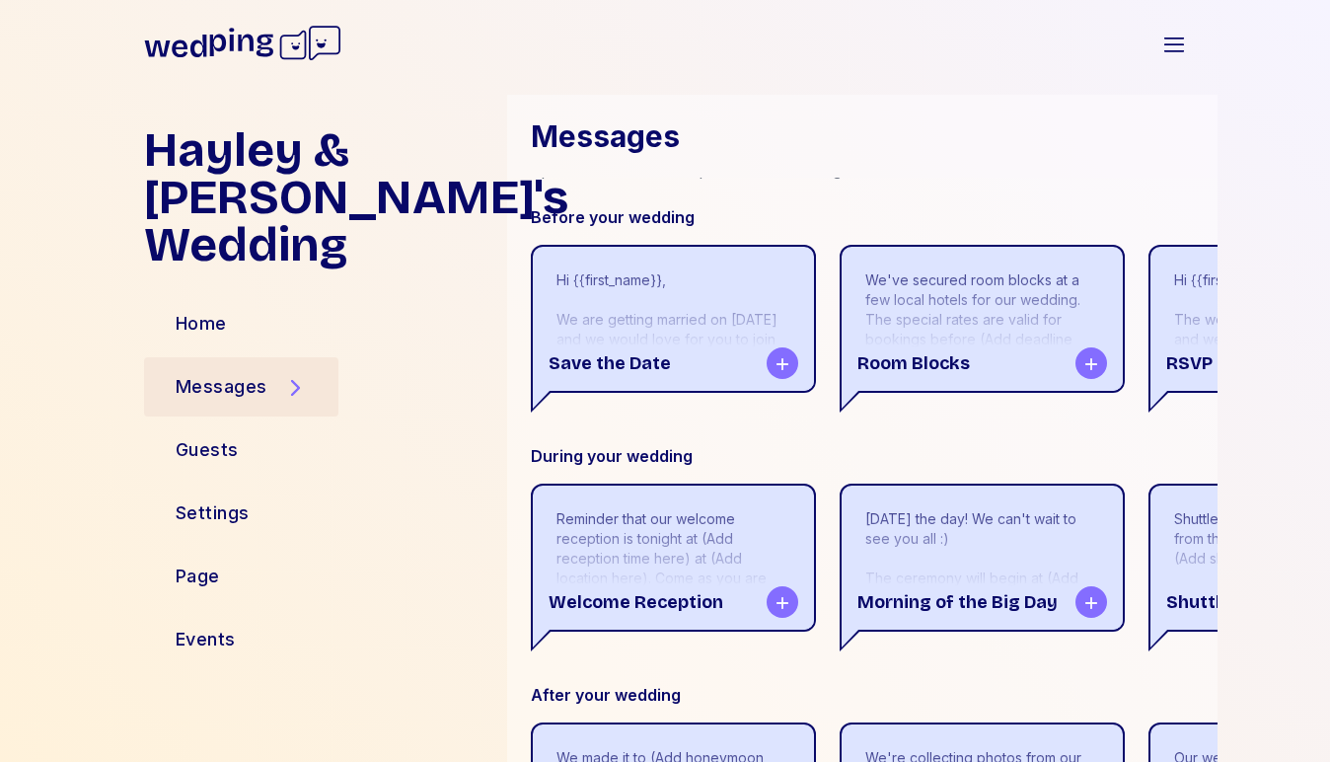
scroll to position [666, 0]
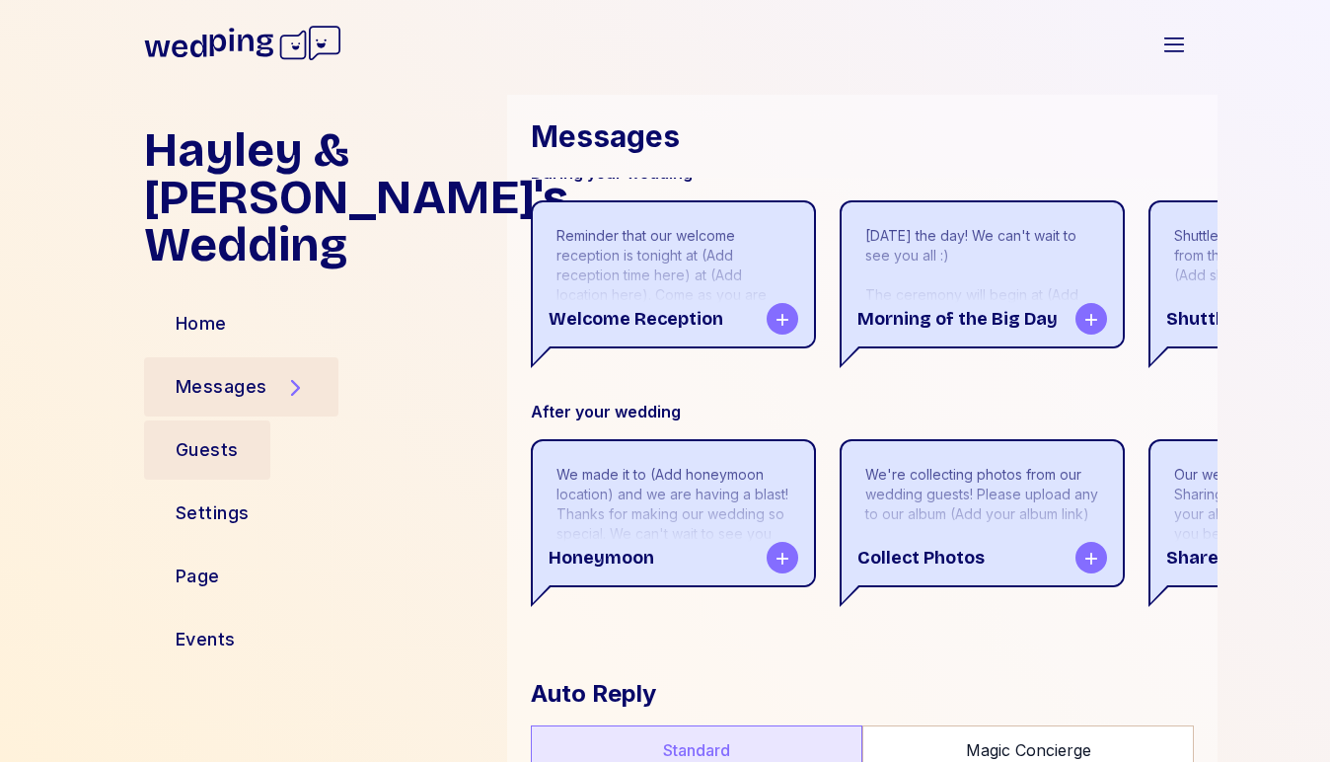
click at [221, 453] on div "Guests" at bounding box center [207, 450] width 63 height 28
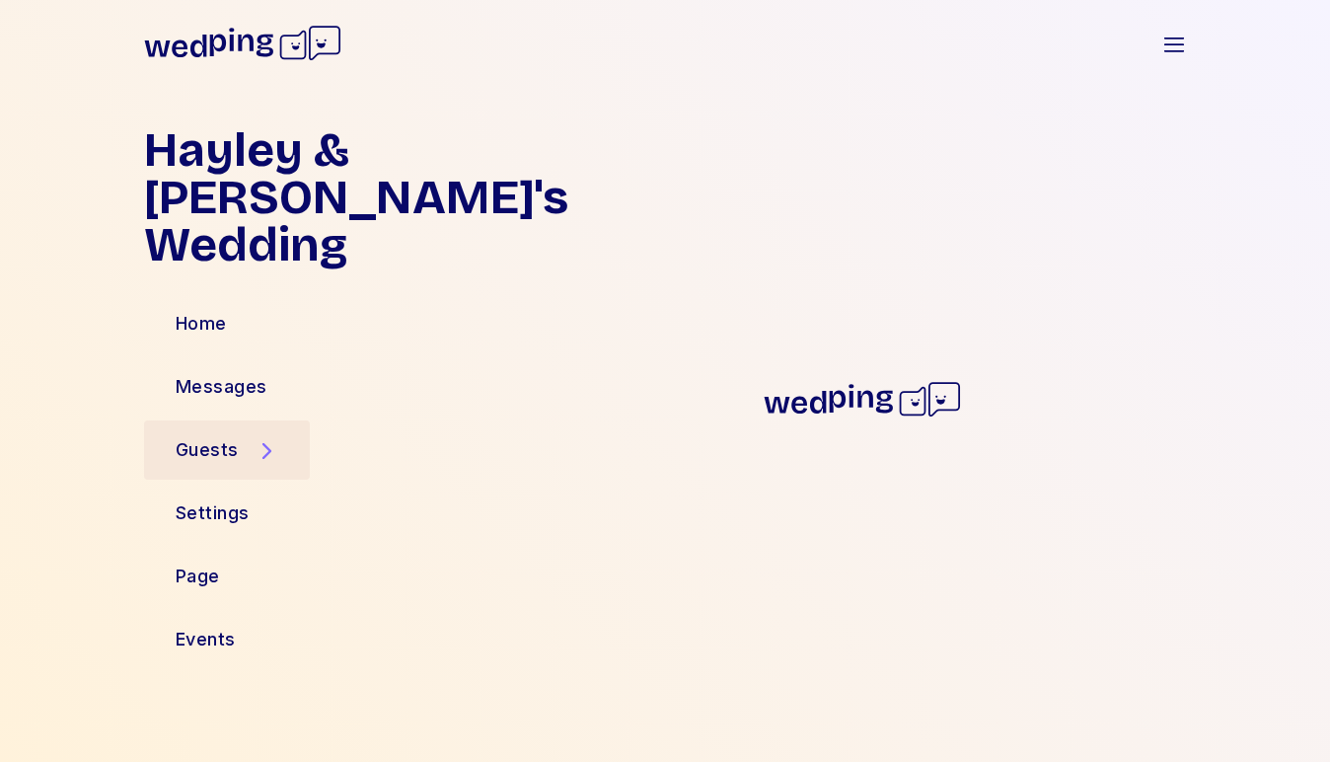
scroll to position [0, 0]
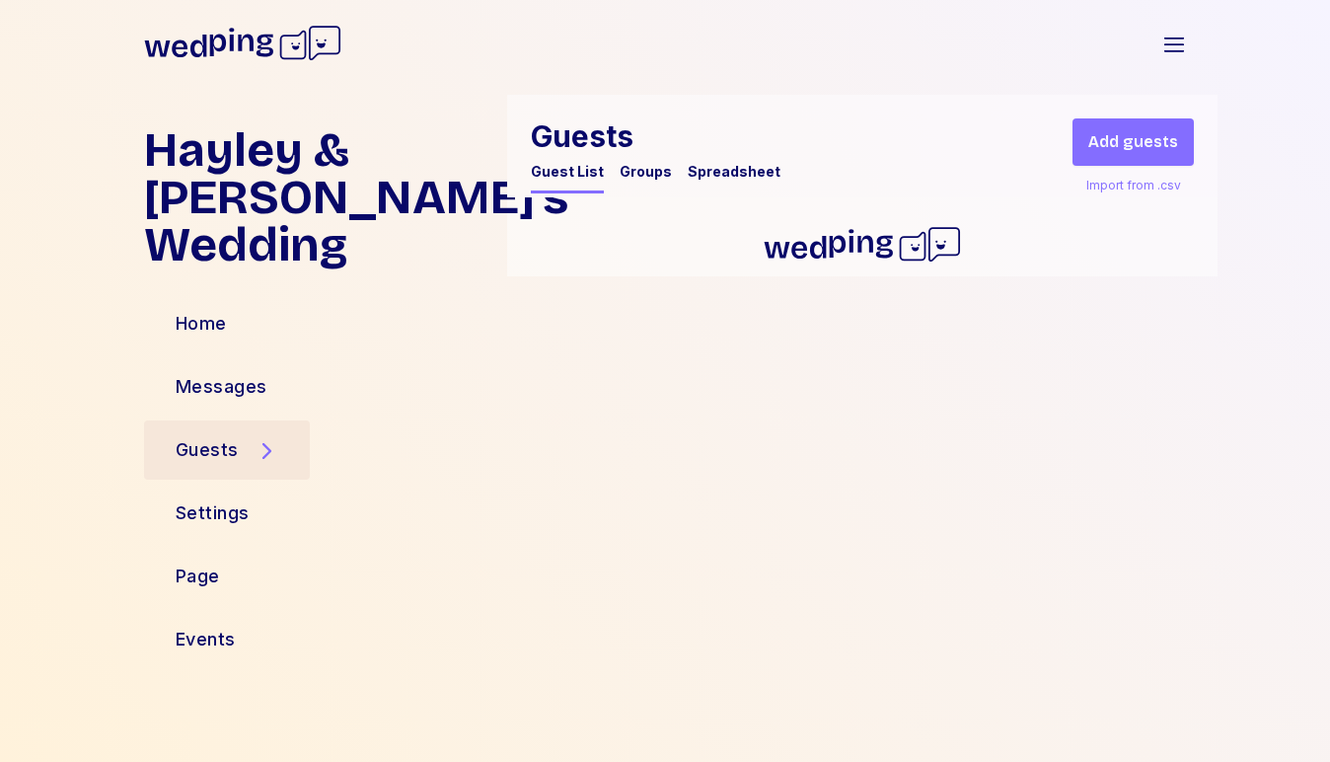
click at [645, 168] on div "Groups" at bounding box center [646, 172] width 52 height 20
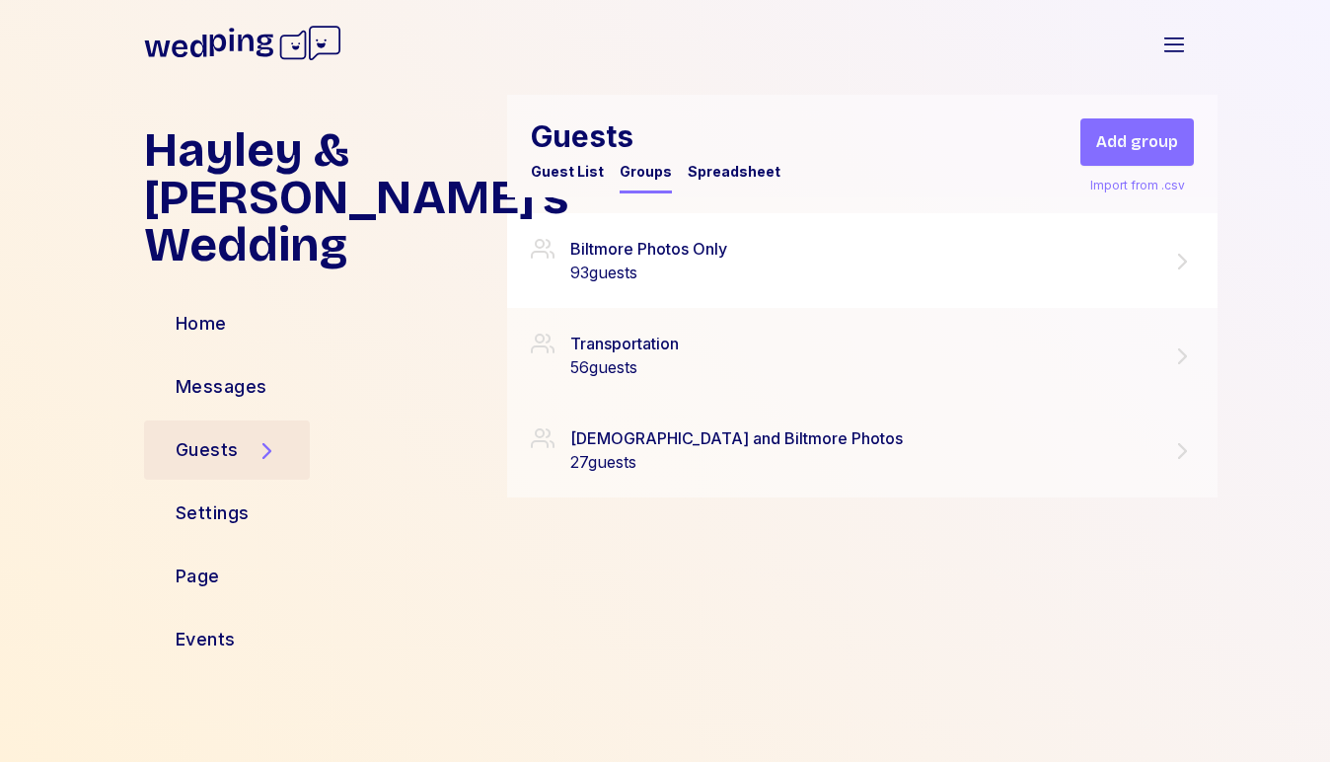
click at [622, 255] on div "Biltmore Photos Only" at bounding box center [648, 249] width 157 height 24
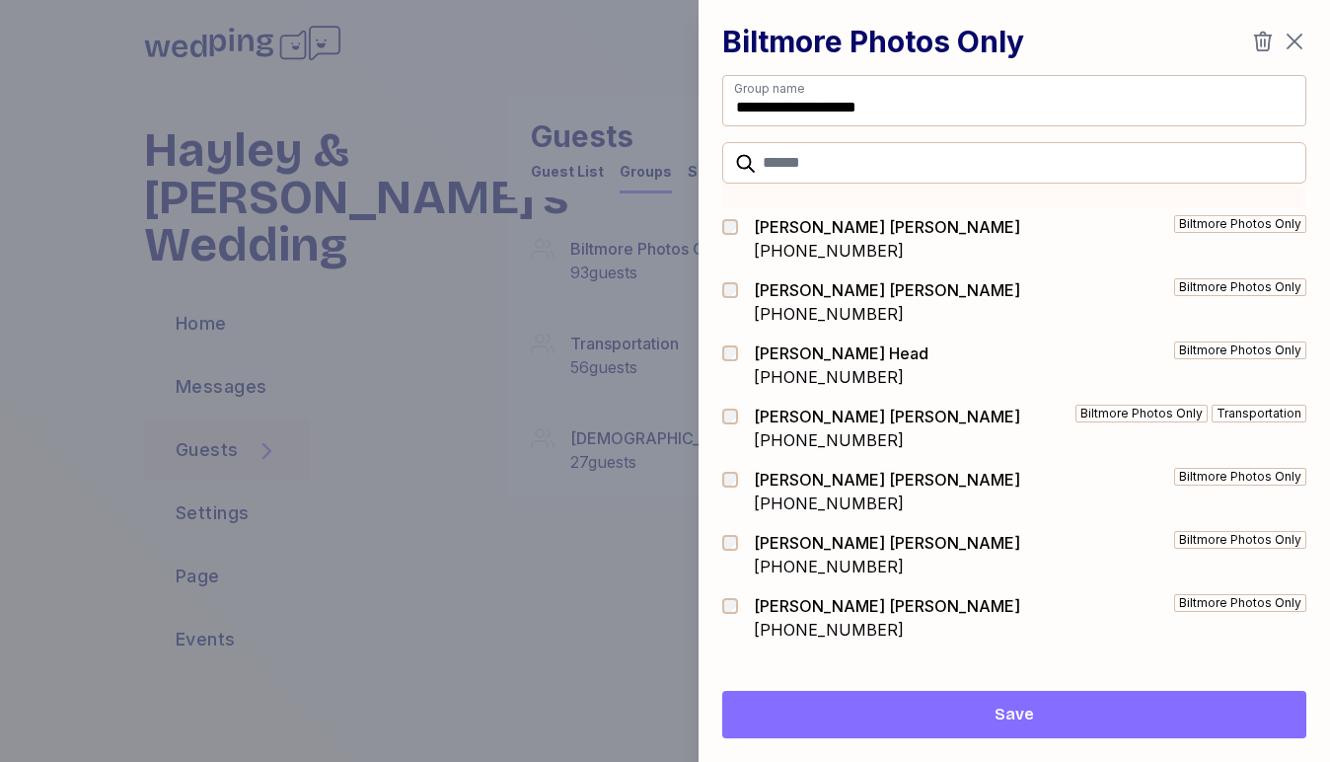
click at [253, 330] on div at bounding box center [665, 381] width 1330 height 762
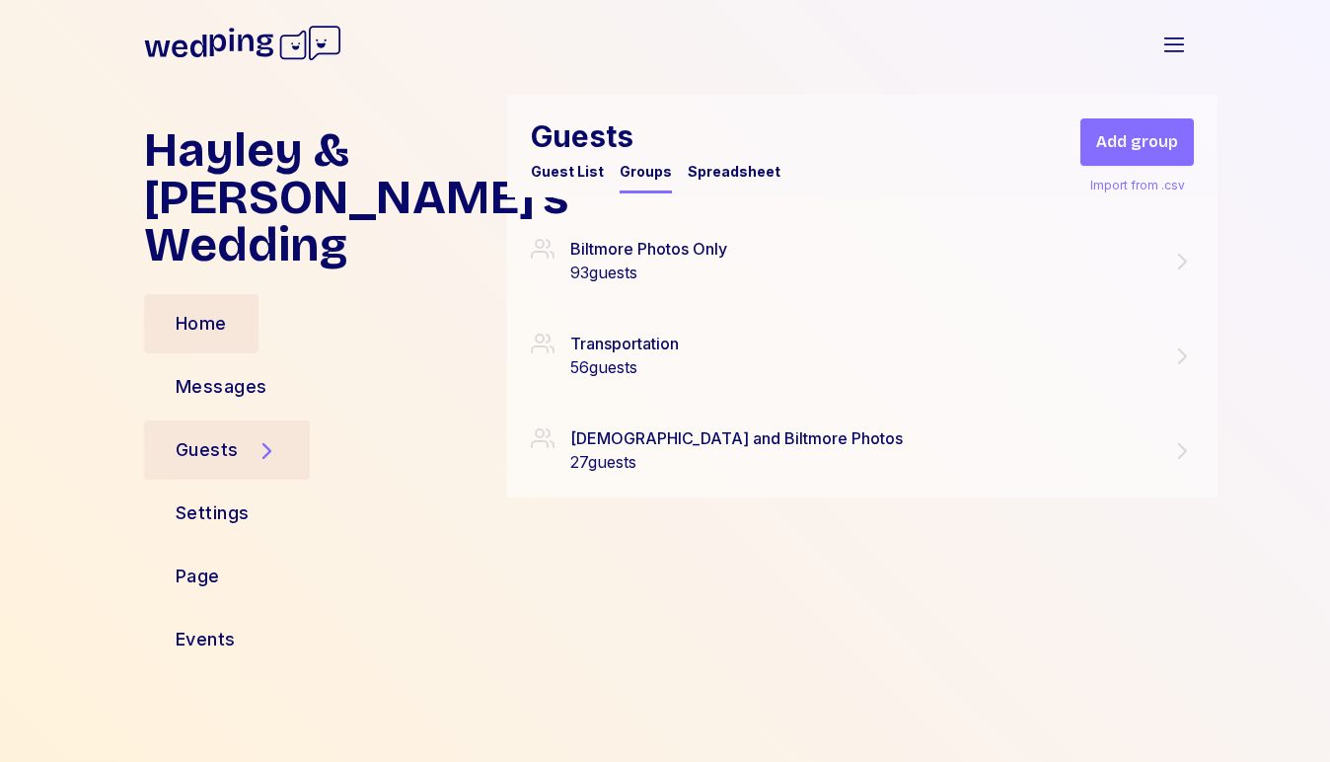
click at [226, 329] on div "Home" at bounding box center [201, 324] width 51 height 28
